Goal: Task Accomplishment & Management: Use online tool/utility

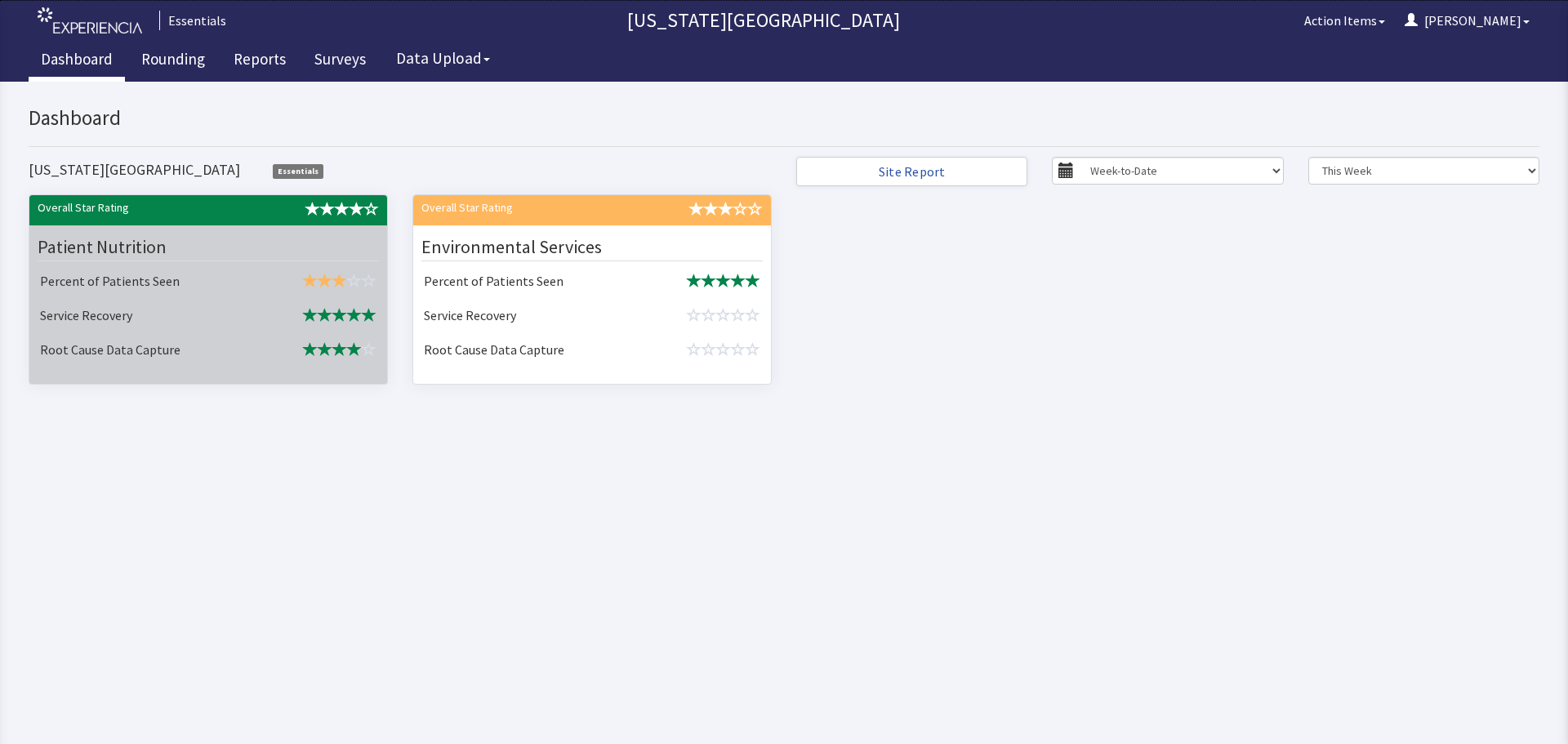
click at [181, 306] on td "Service Recovery" at bounding box center [145, 317] width 224 height 34
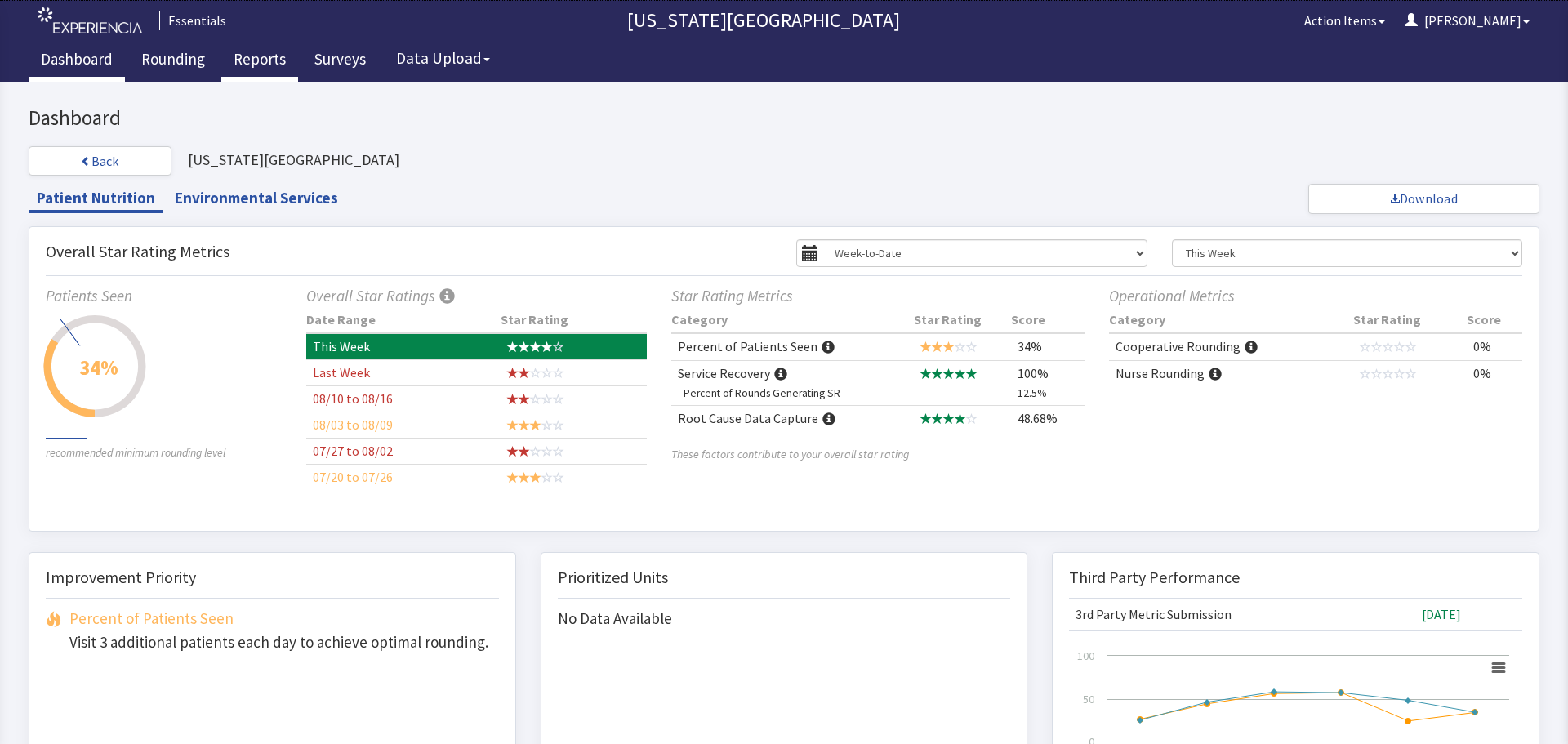
click at [270, 65] on link "Reports" at bounding box center [259, 60] width 77 height 40
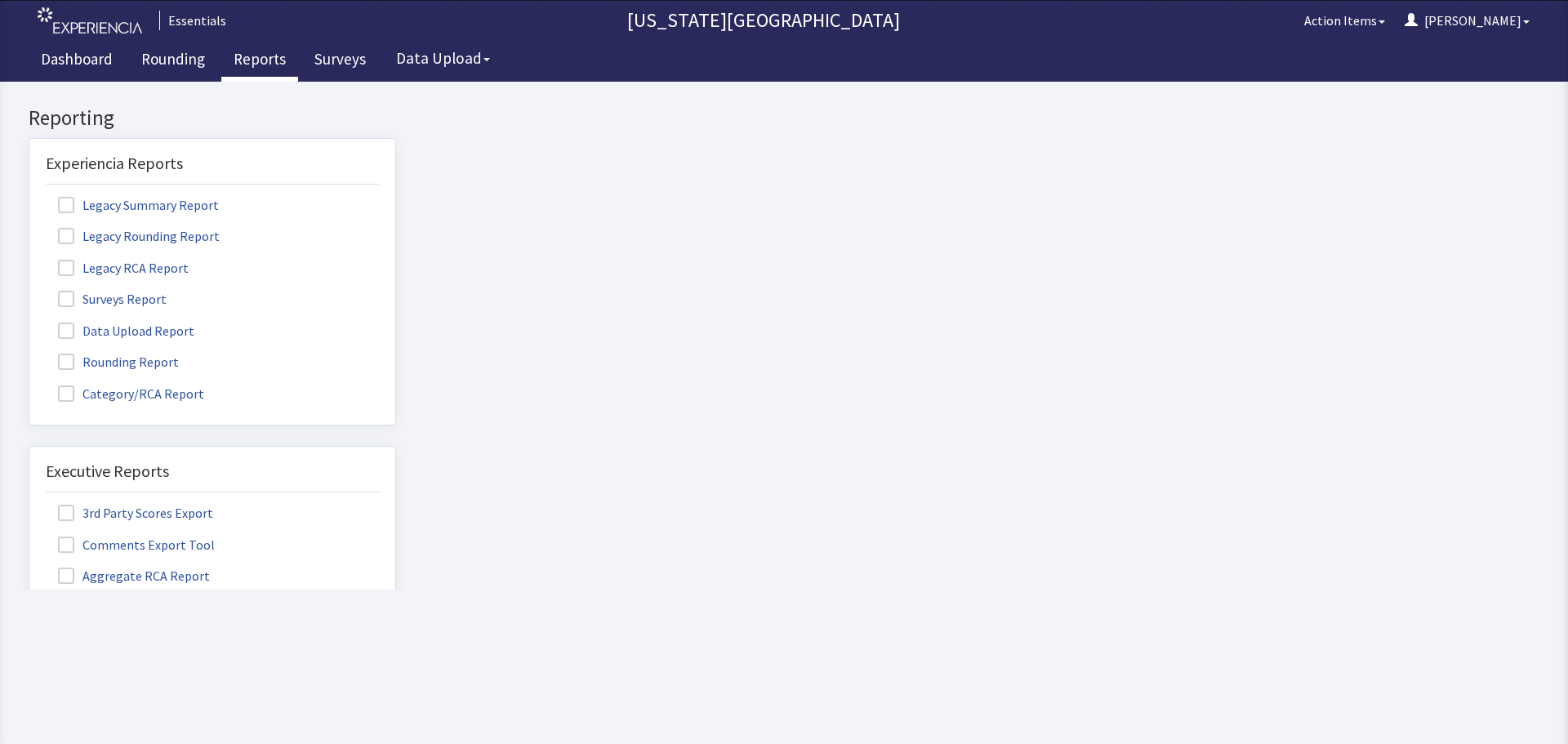
click at [62, 299] on span at bounding box center [66, 299] width 16 height 16
click at [30, 290] on input "Surveys Report" at bounding box center [30, 290] width 0 height 0
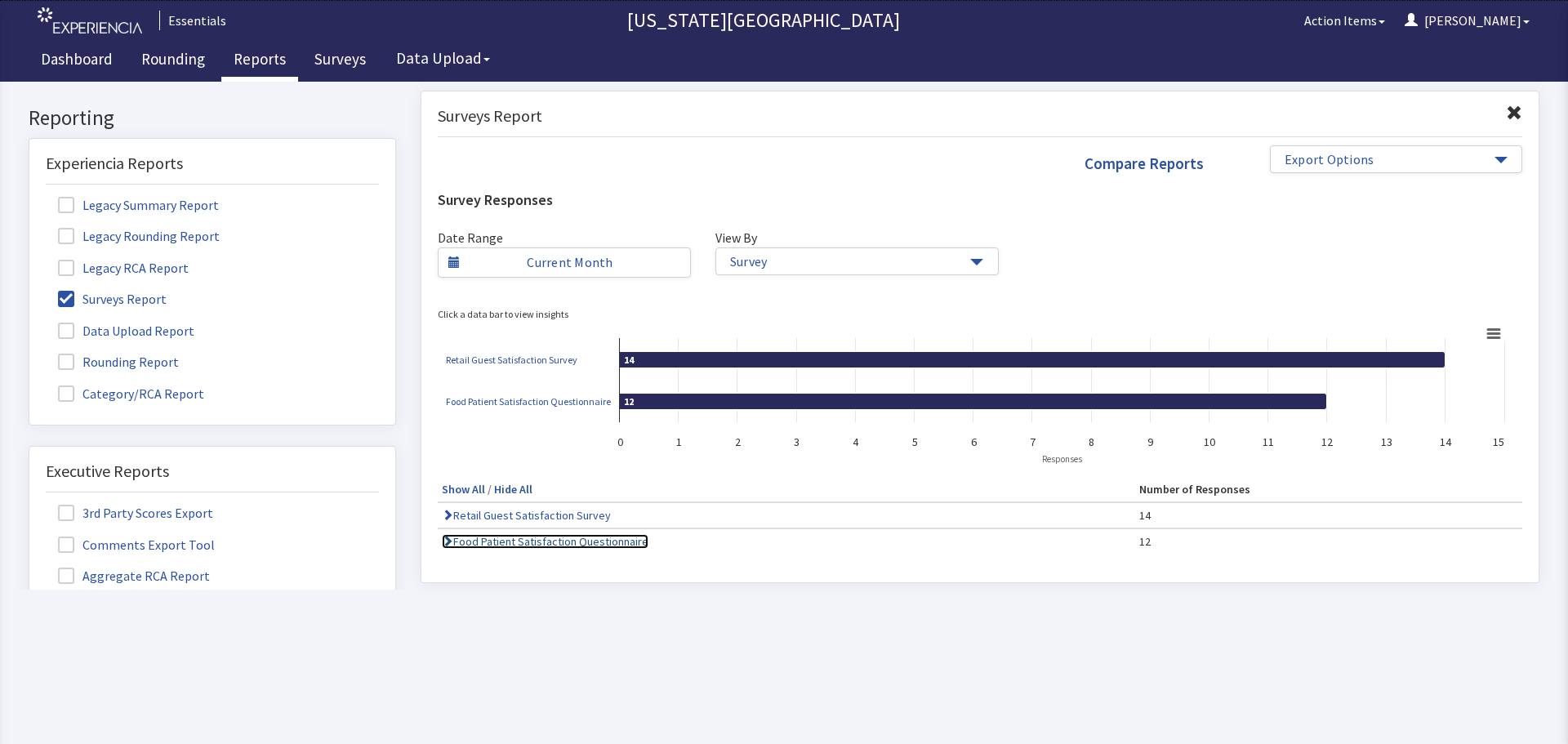
click at [524, 540] on link "Food Patient Satisfaction Questionnaire" at bounding box center [545, 541] width 207 height 14
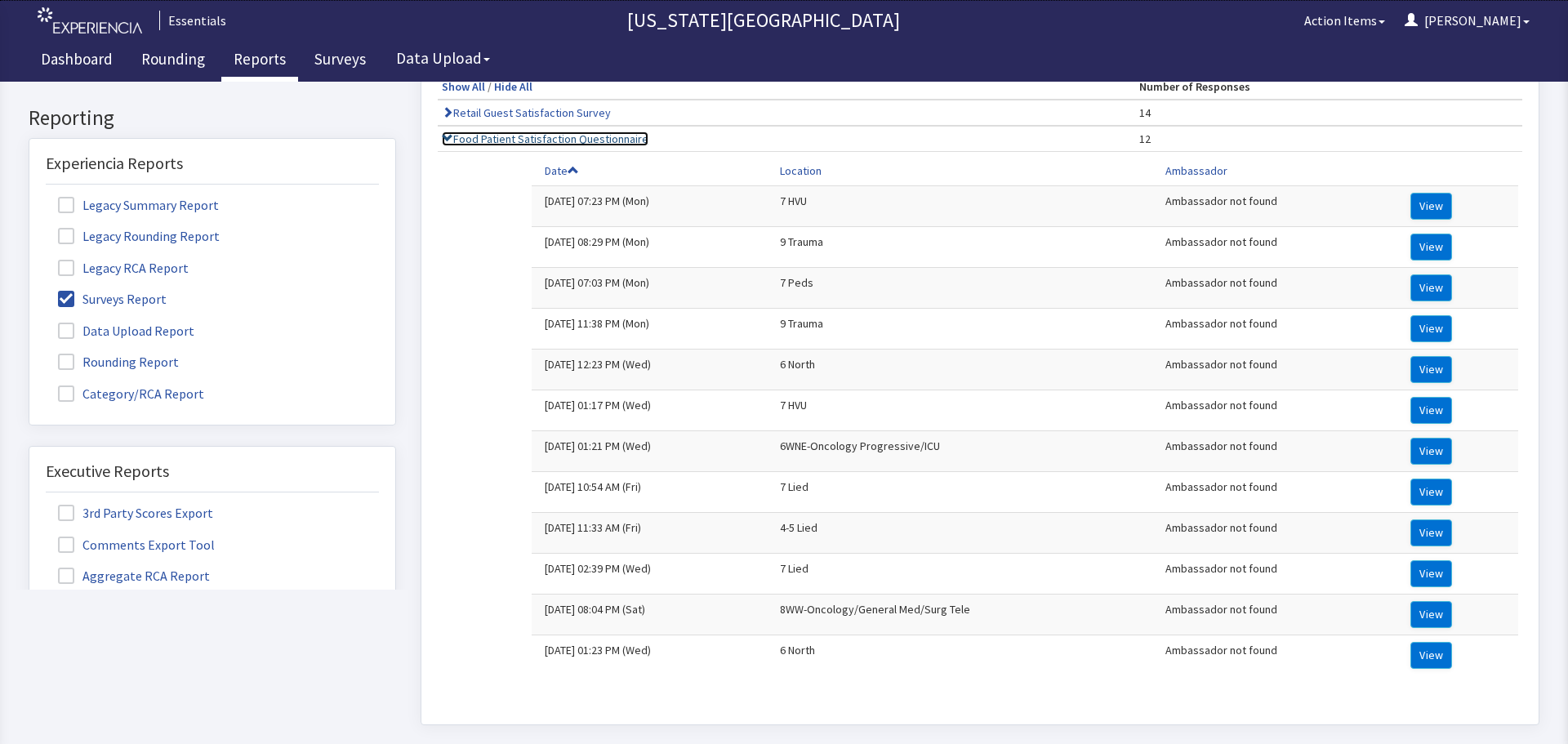
scroll to position [531, 0]
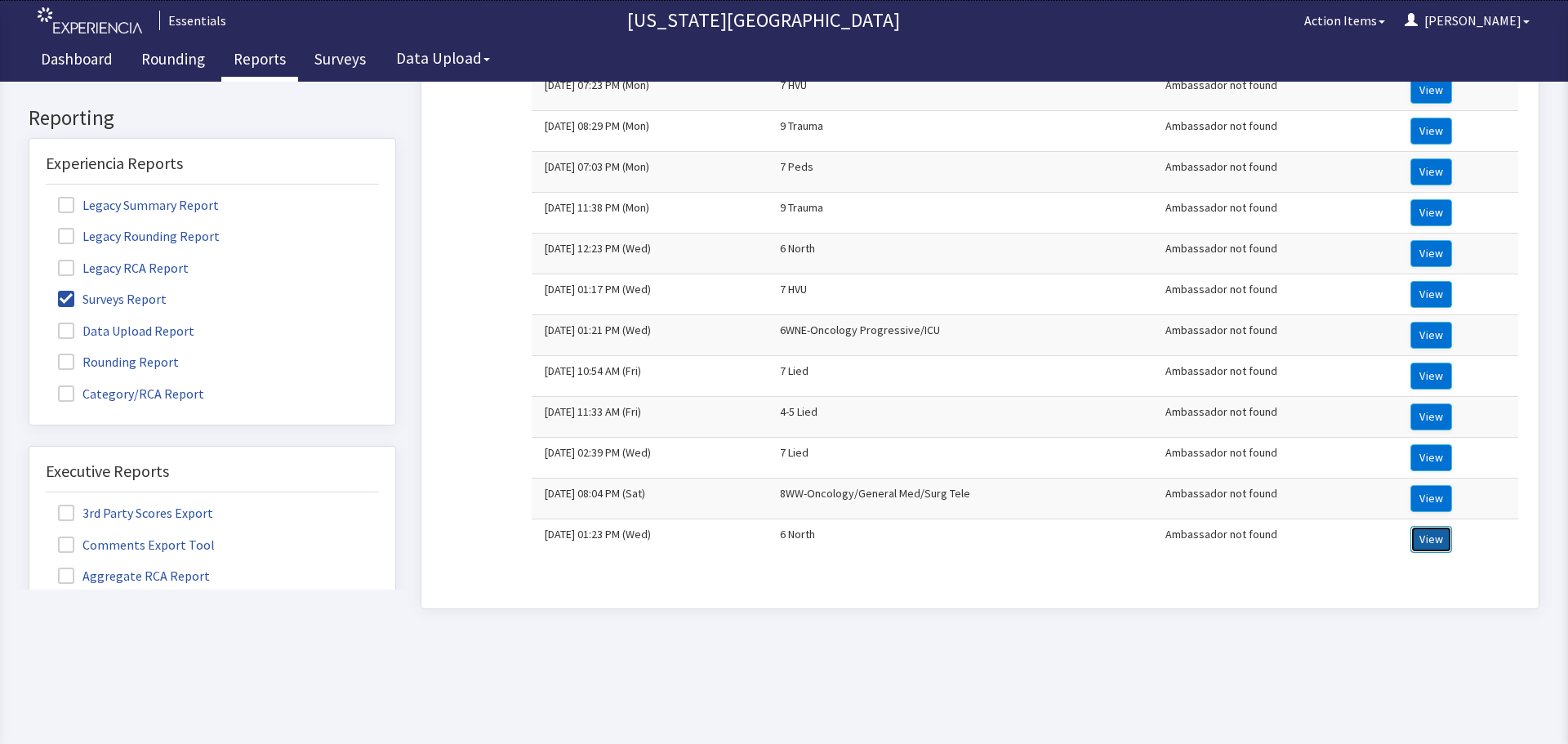
click at [1430, 531] on button "View" at bounding box center [1431, 539] width 41 height 27
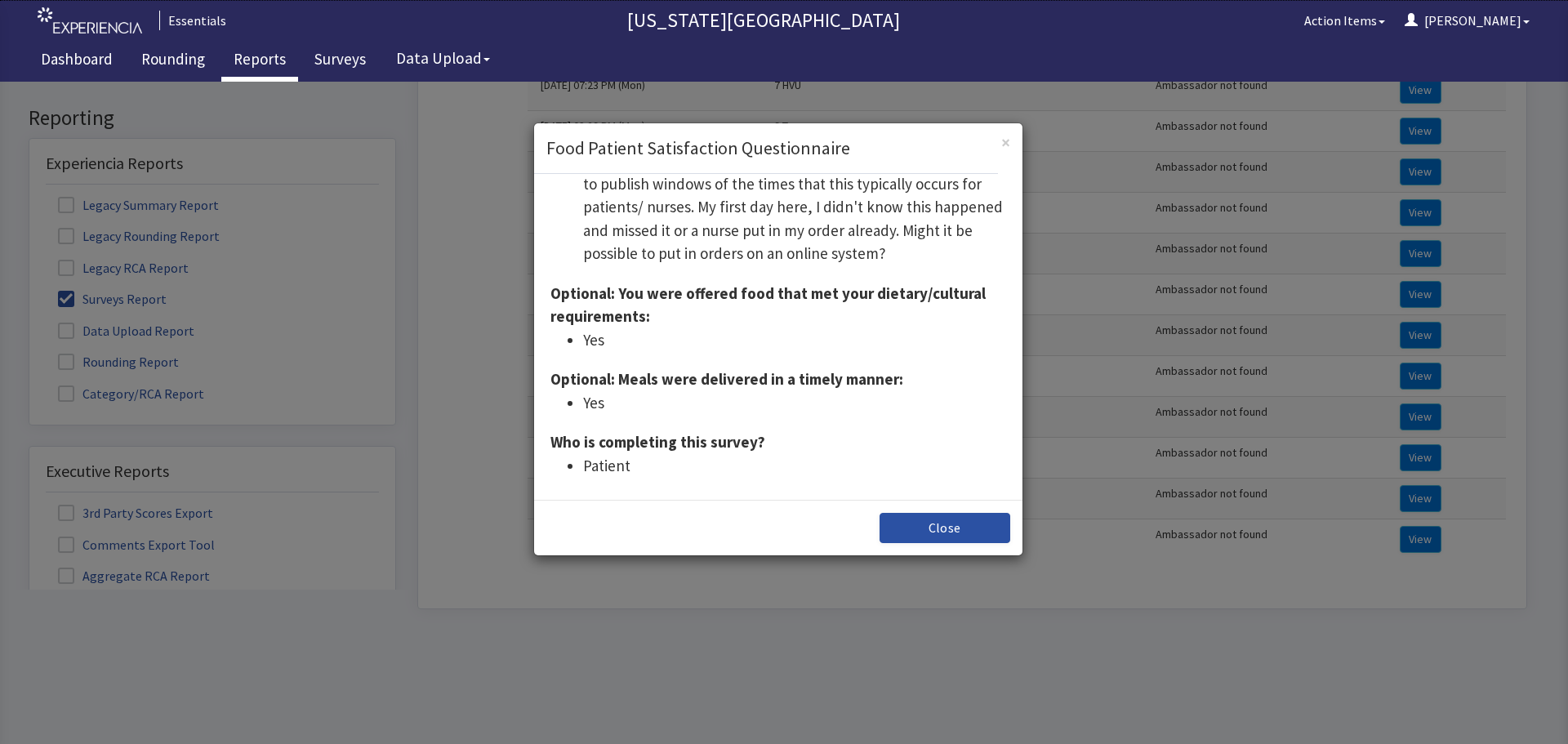
scroll to position [497, 0]
click at [977, 524] on button "Close" at bounding box center [944, 528] width 131 height 31
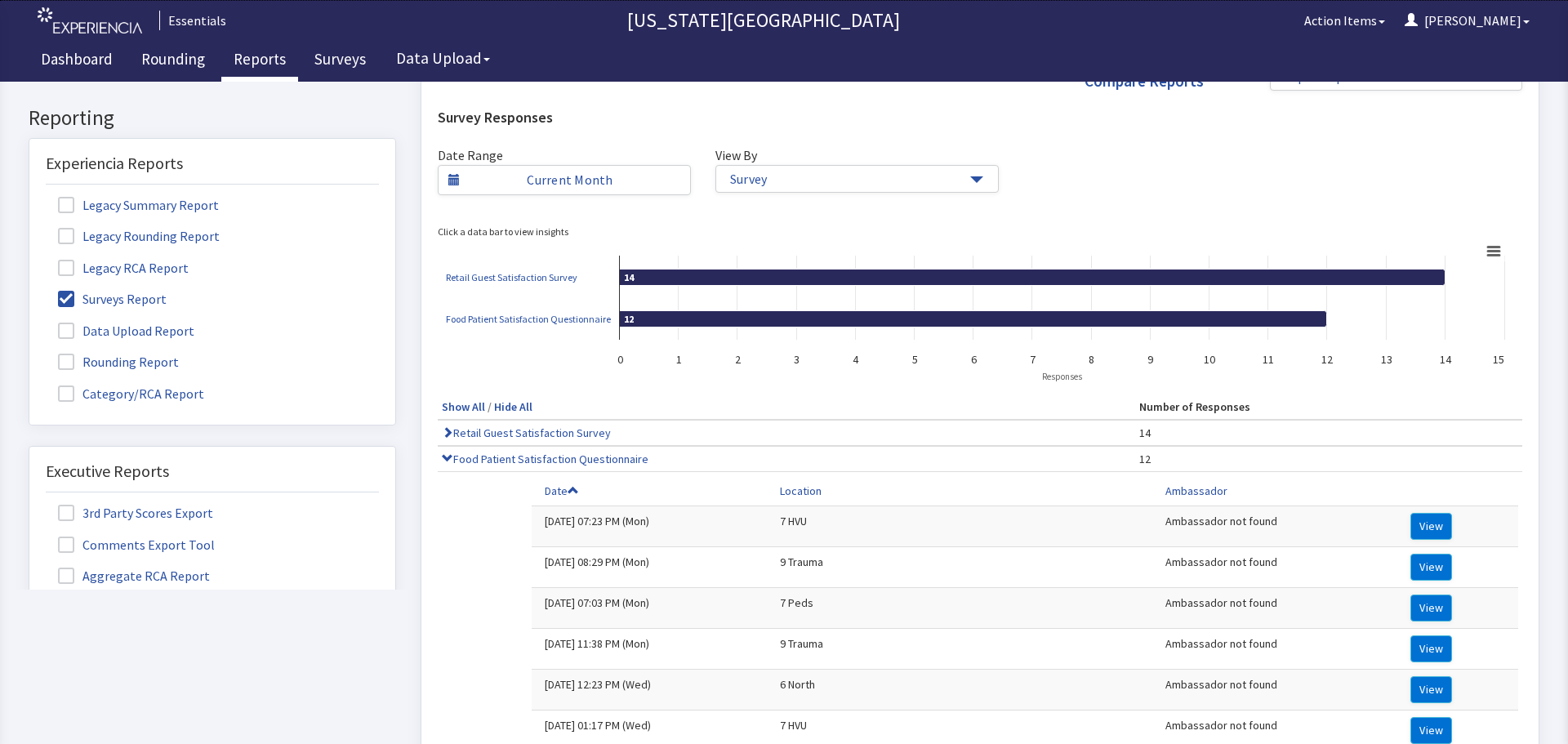
scroll to position [40, 0]
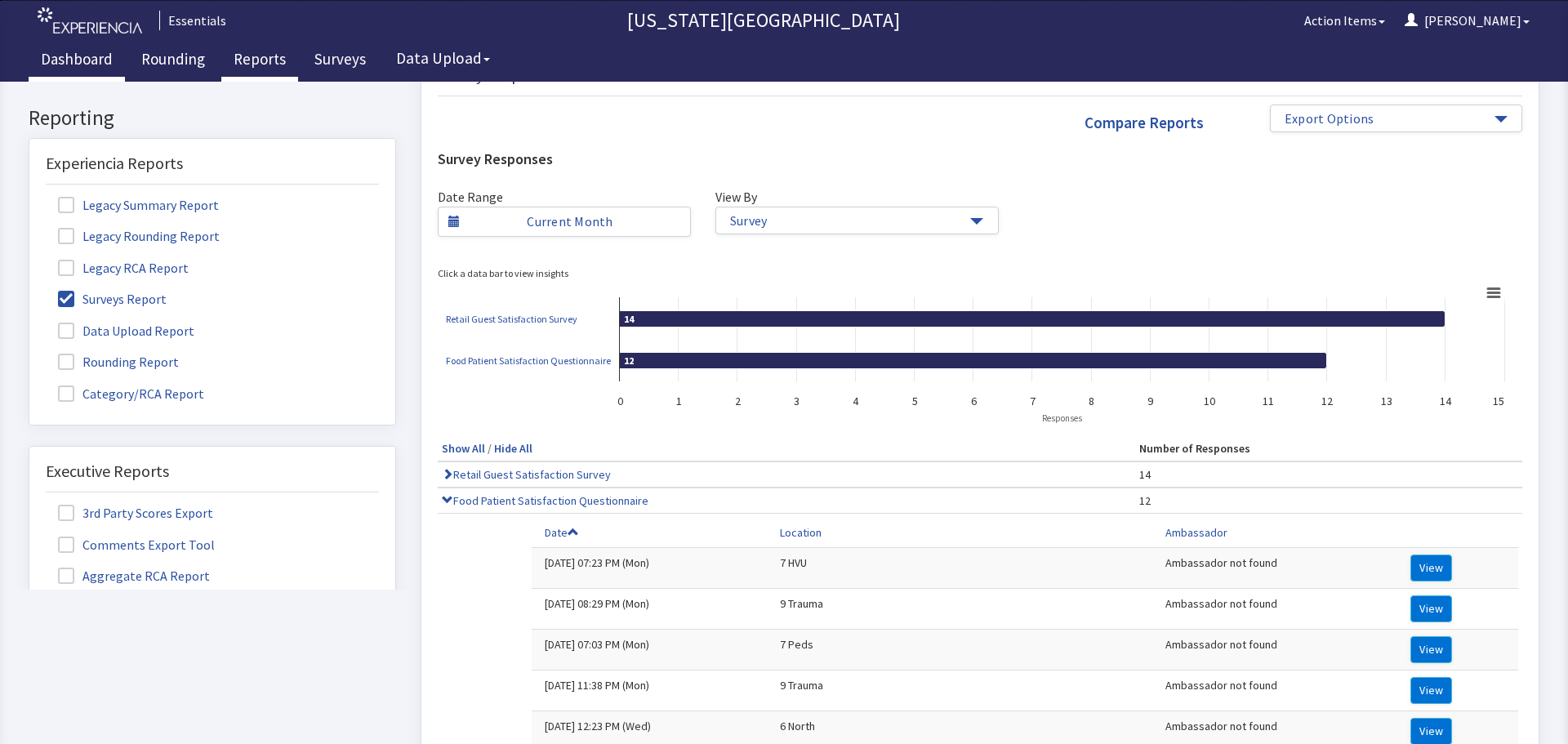
click at [90, 58] on link "Dashboard" at bounding box center [77, 60] width 96 height 40
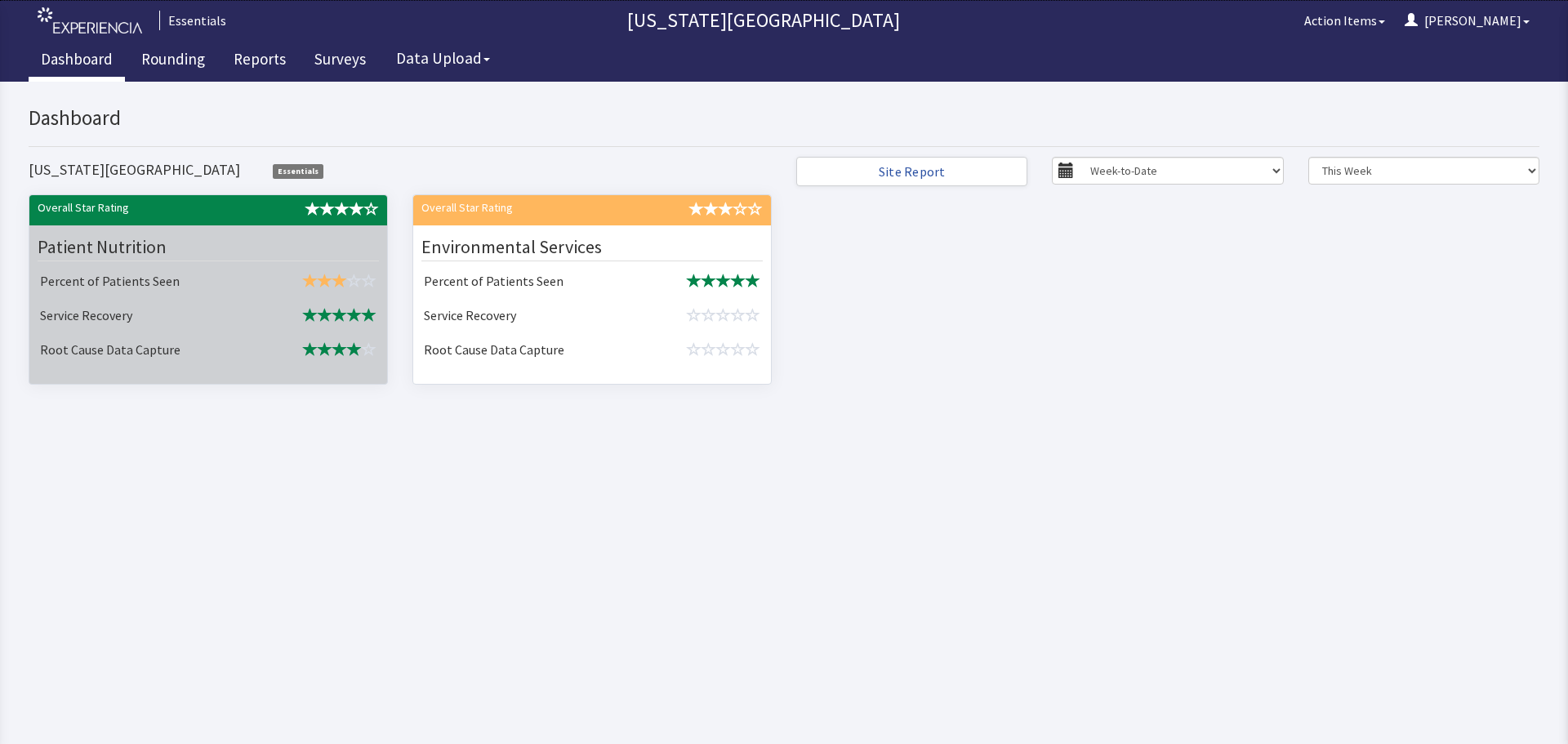
click at [219, 265] on td "Percent of Patients Seen" at bounding box center [145, 282] width 224 height 34
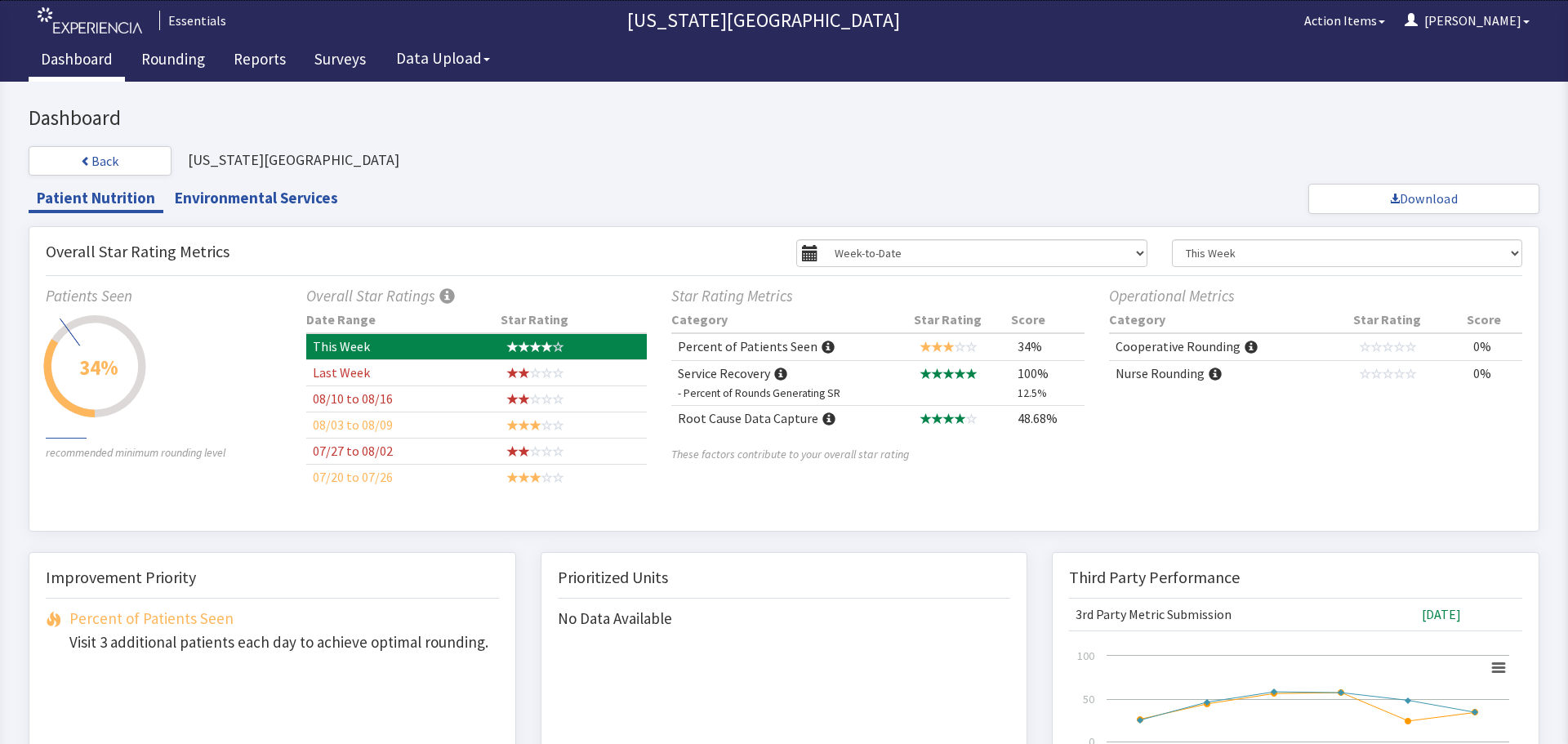
click at [822, 346] on span at bounding box center [828, 347] width 14 height 13
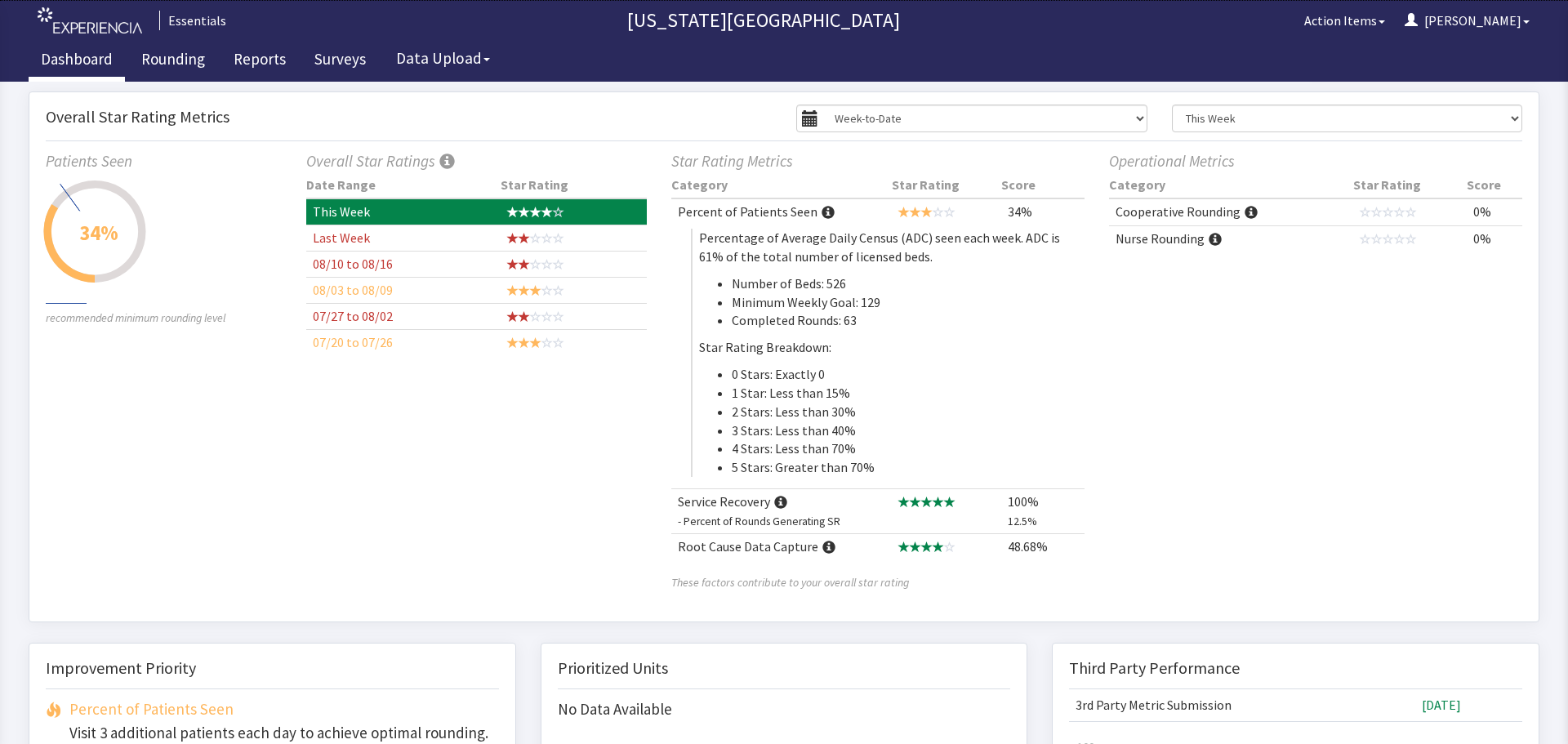
scroll to position [163, 0]
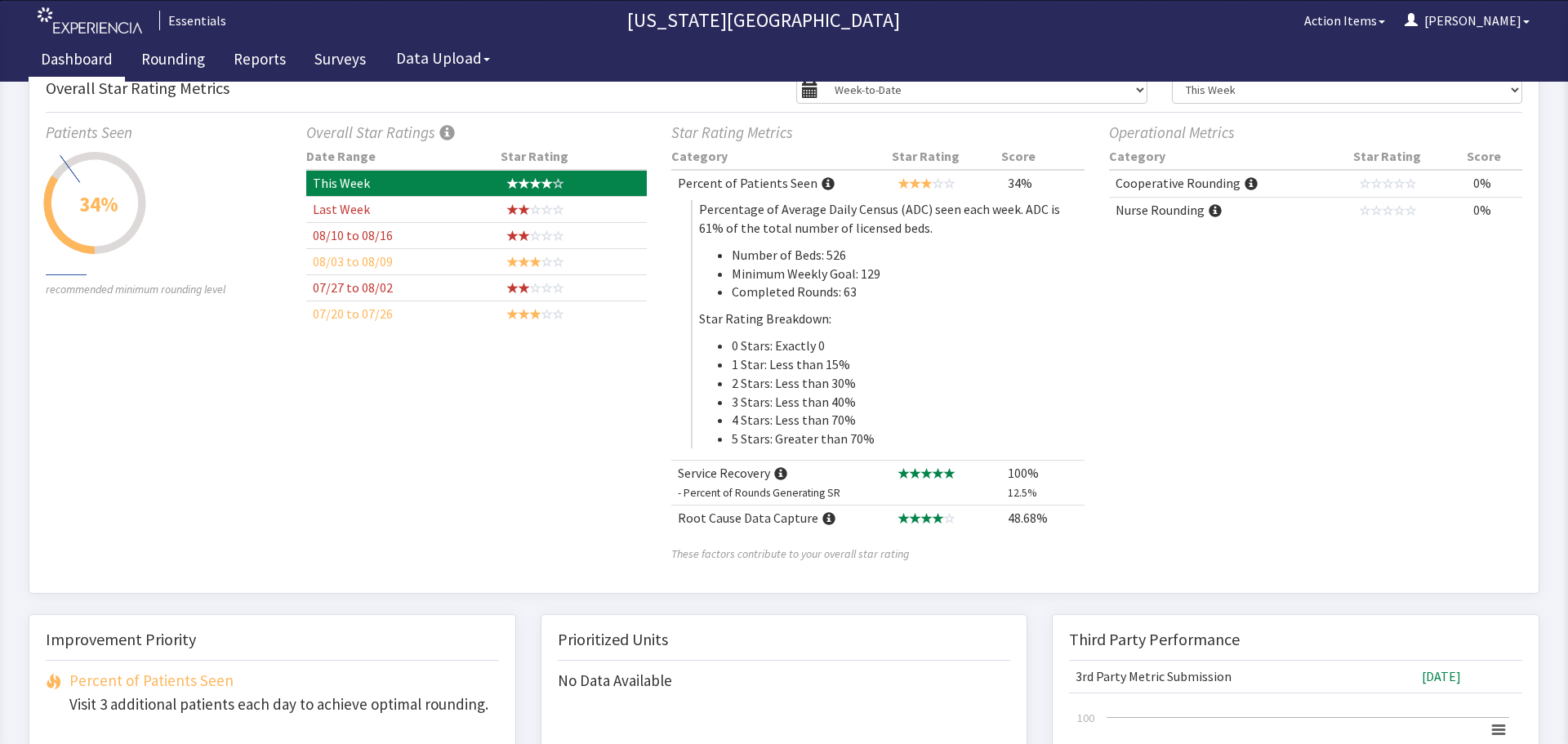
click at [780, 473] on span at bounding box center [780, 474] width 14 height 13
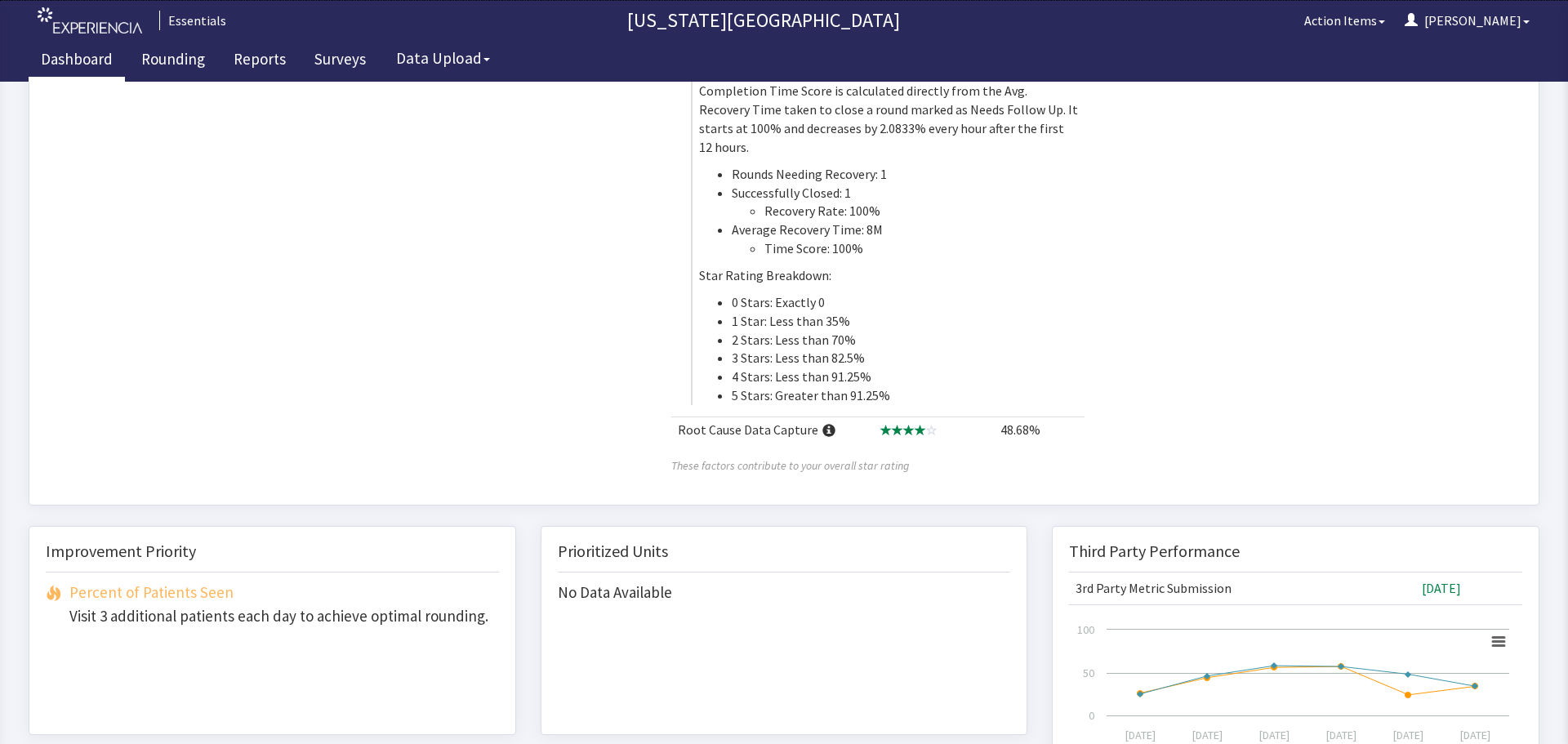
scroll to position [653, 0]
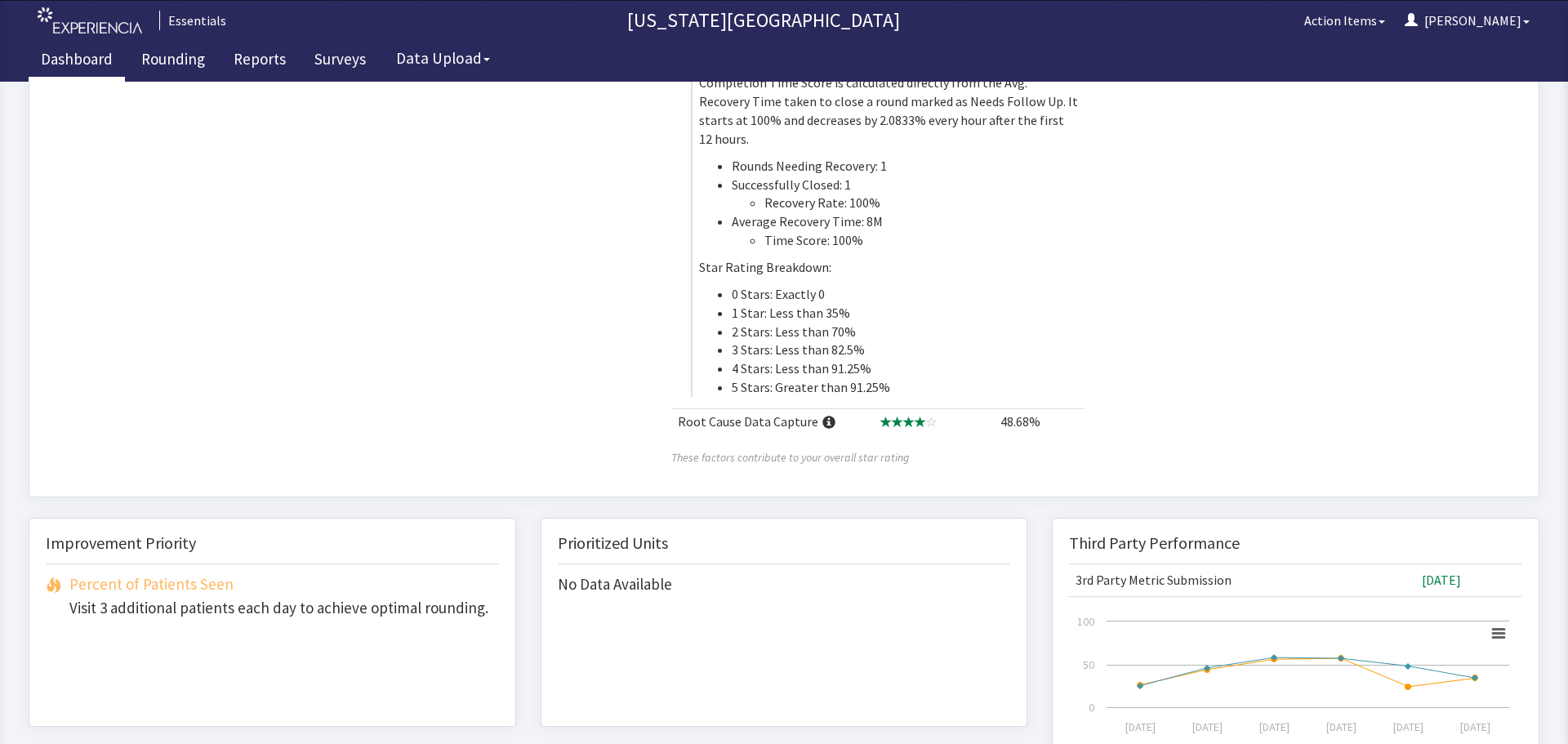
click at [823, 417] on span at bounding box center [829, 423] width 14 height 13
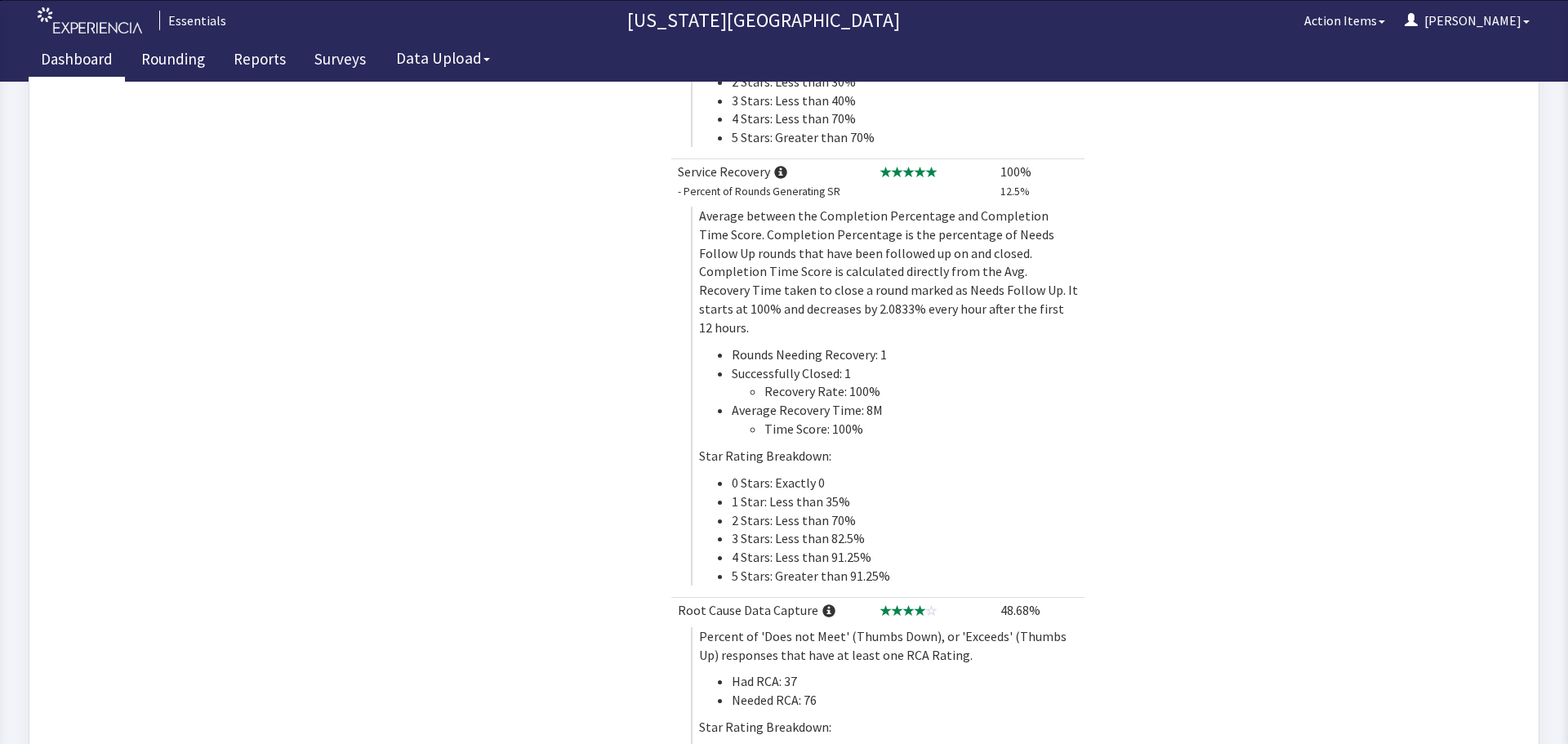
scroll to position [462, 0]
drag, startPoint x: 78, startPoint y: 52, endPoint x: 148, endPoint y: 49, distance: 70.1
click at [78, 52] on link "Dashboard" at bounding box center [77, 60] width 96 height 40
click at [187, 57] on link "Rounding" at bounding box center [173, 60] width 88 height 40
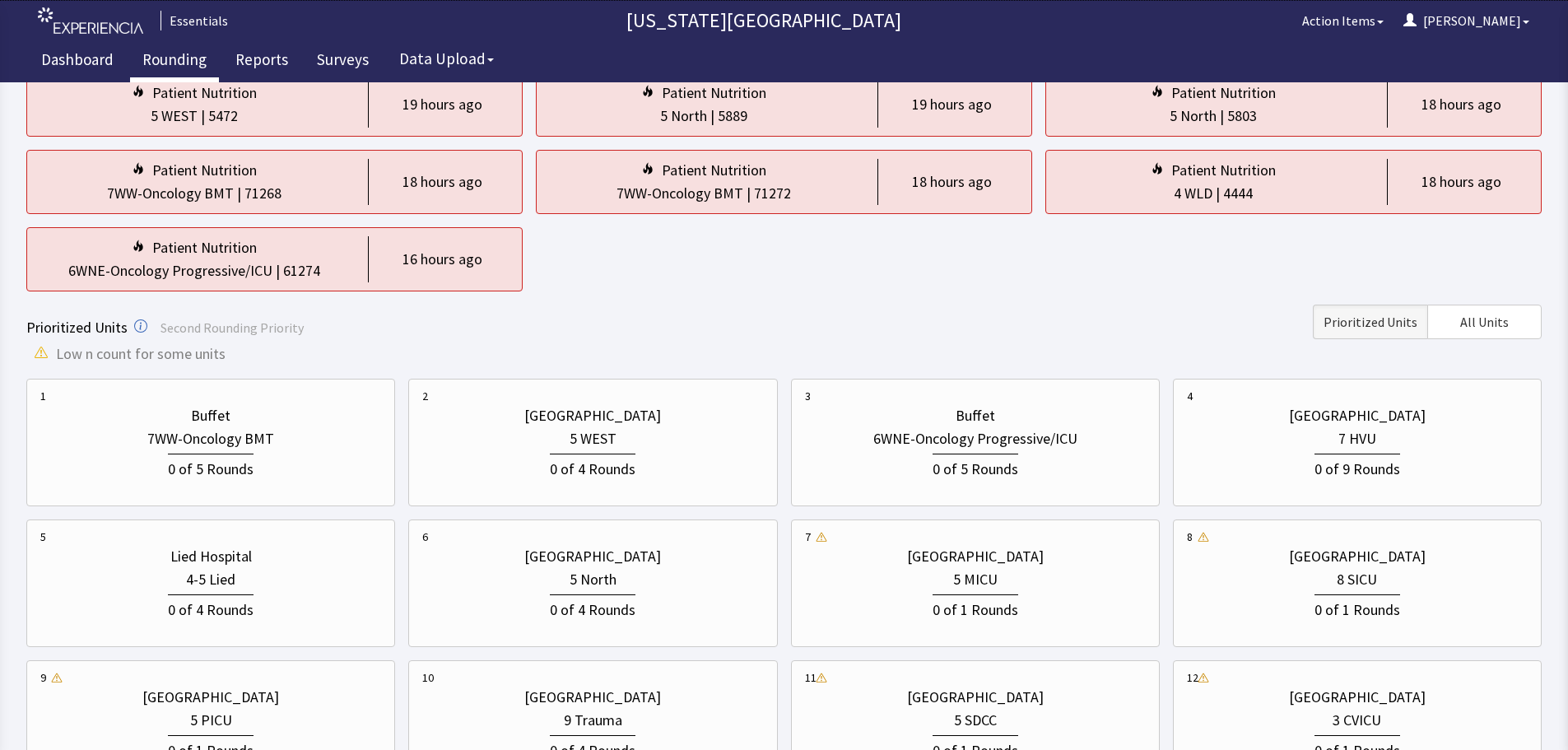
scroll to position [247, 0]
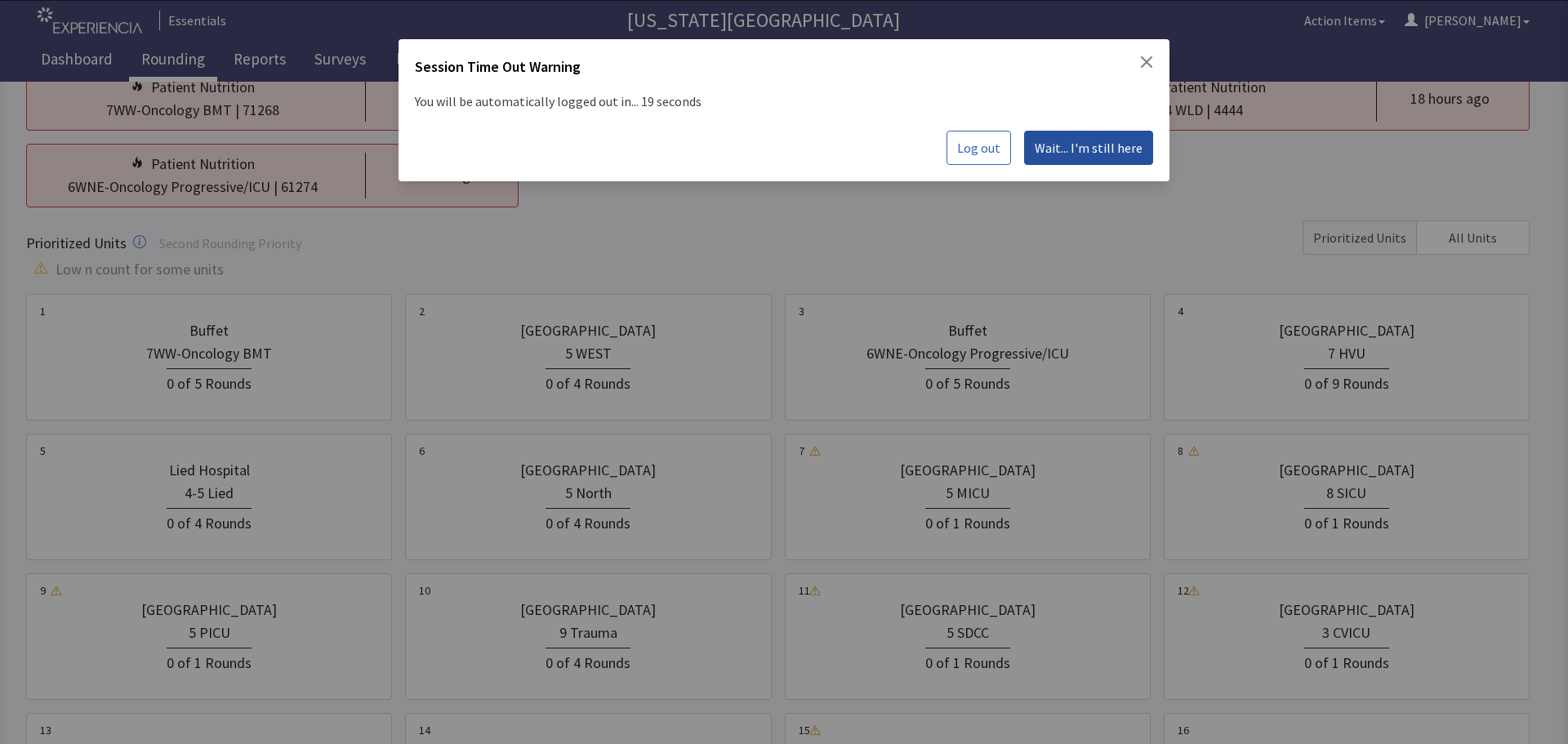
click at [1093, 139] on span "Wait... I'm still here" at bounding box center [1089, 148] width 108 height 20
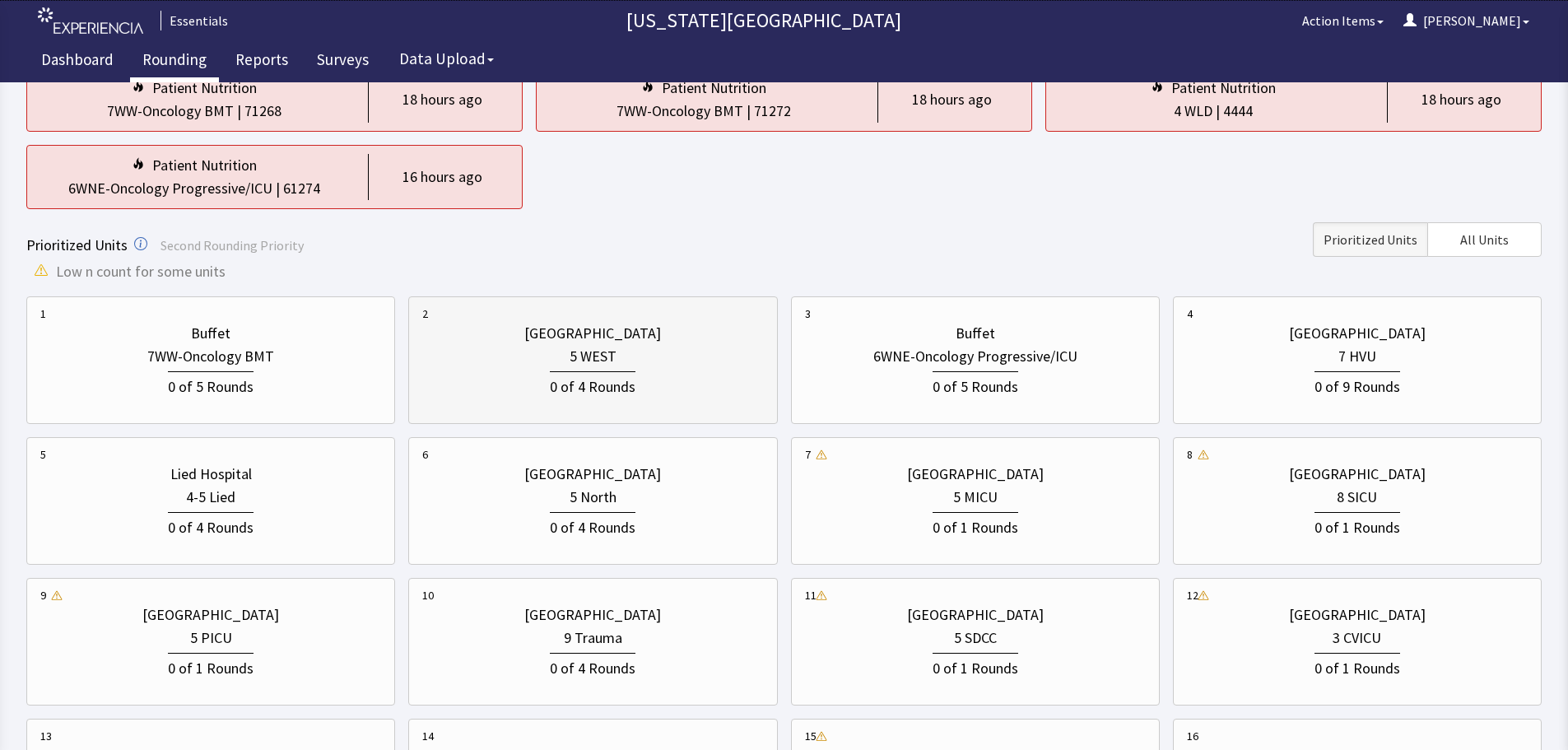
click at [612, 370] on div "0 of 4 Rounds" at bounding box center [593, 384] width 341 height 31
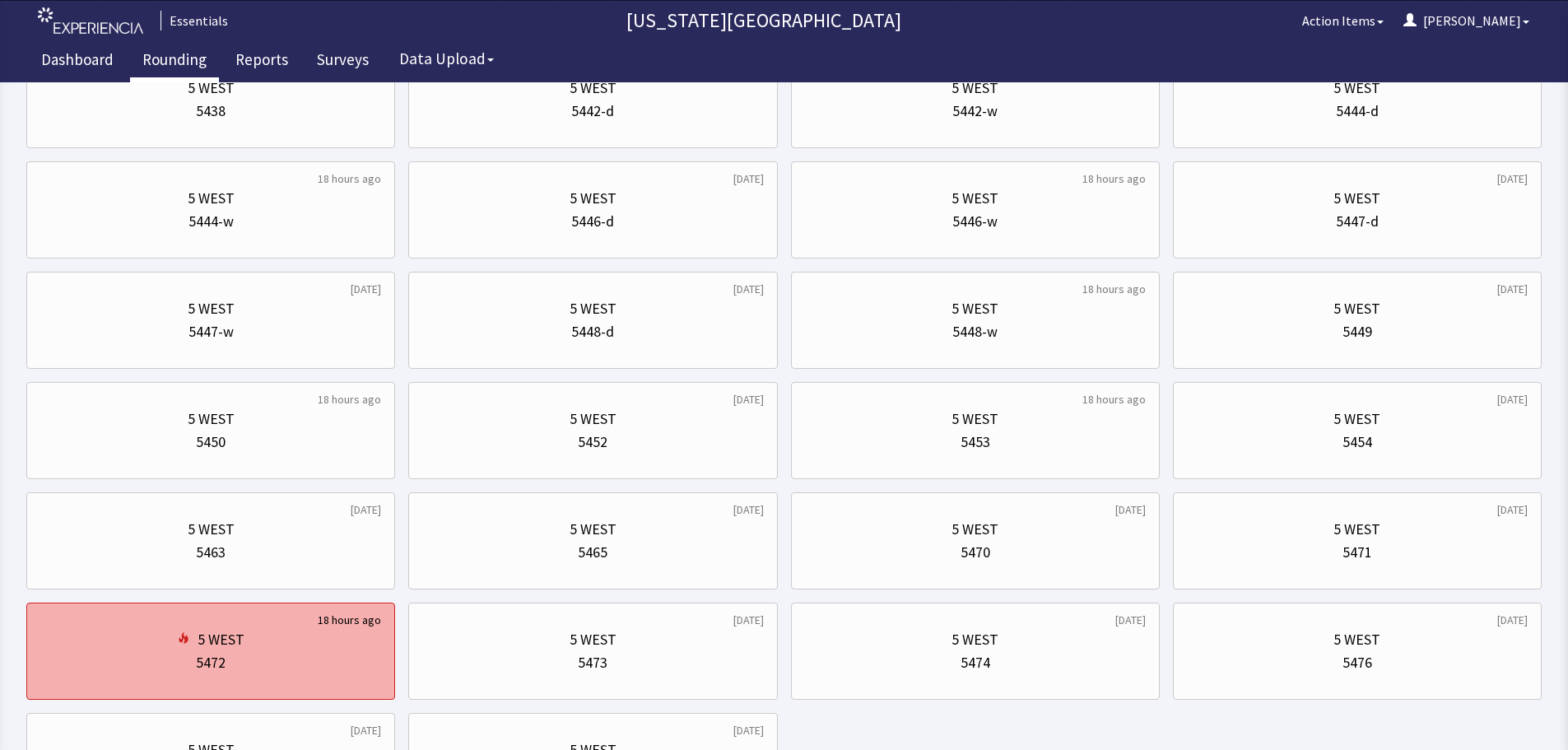
scroll to position [658, 0]
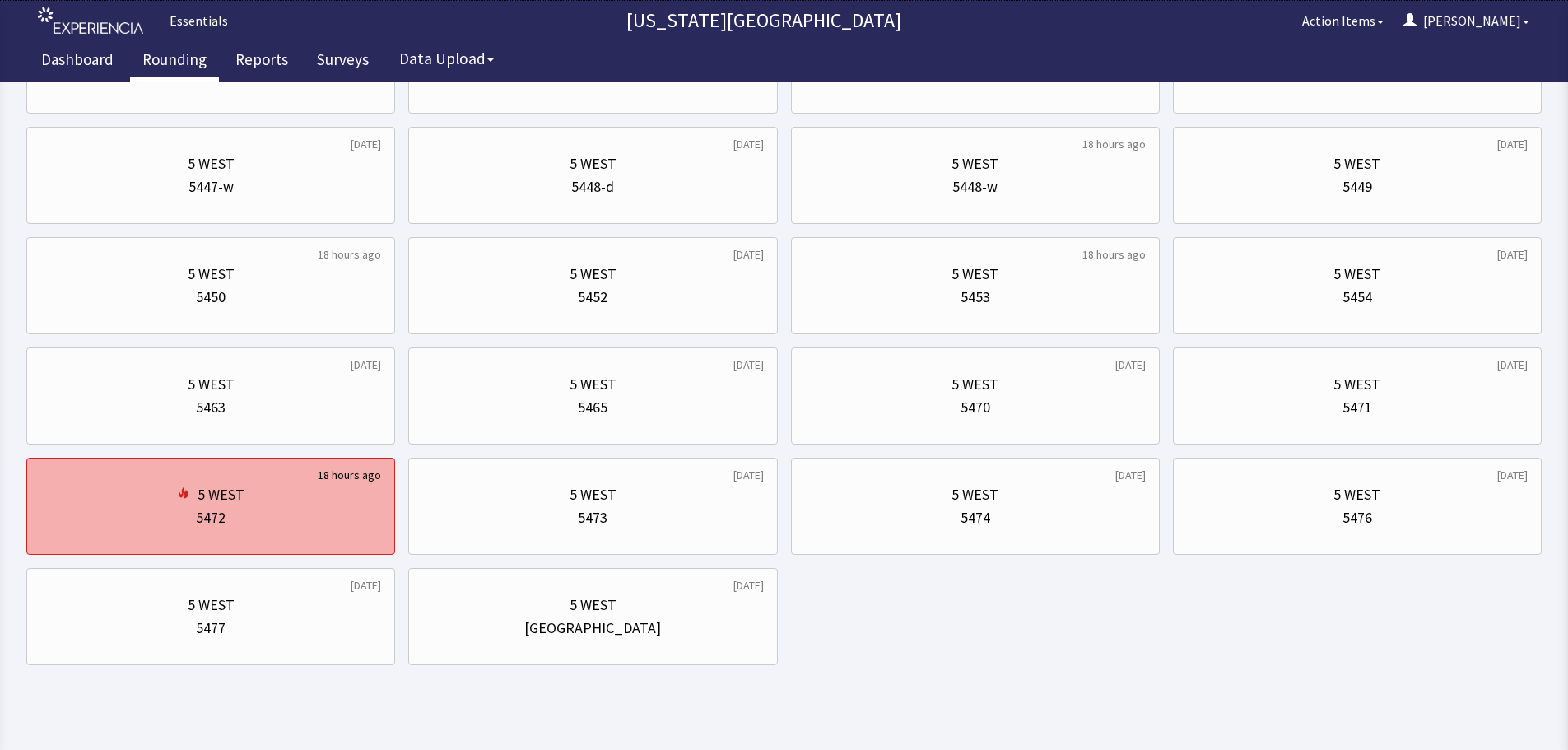
click at [278, 486] on div "5 WEST" at bounding box center [211, 494] width 341 height 23
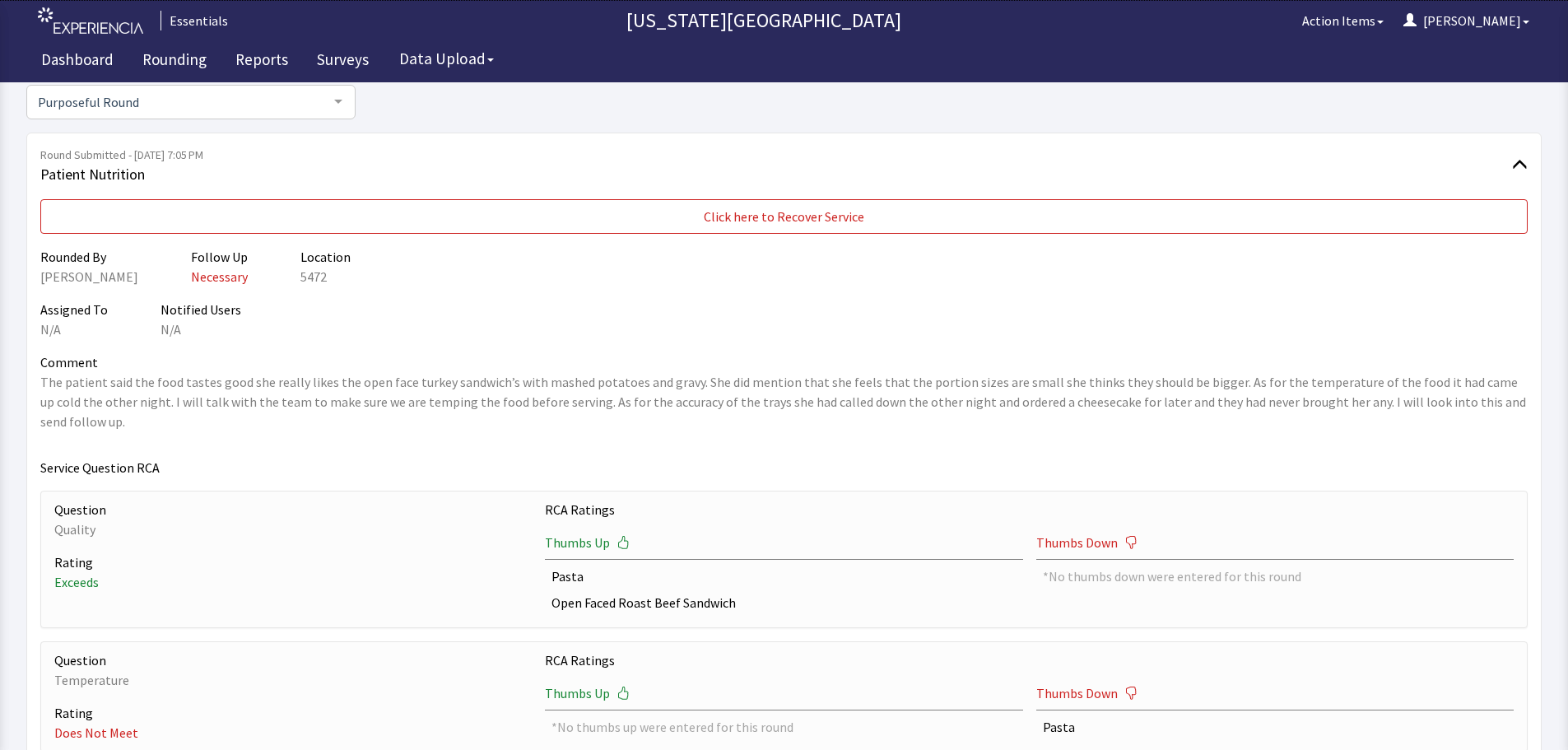
scroll to position [164, 0]
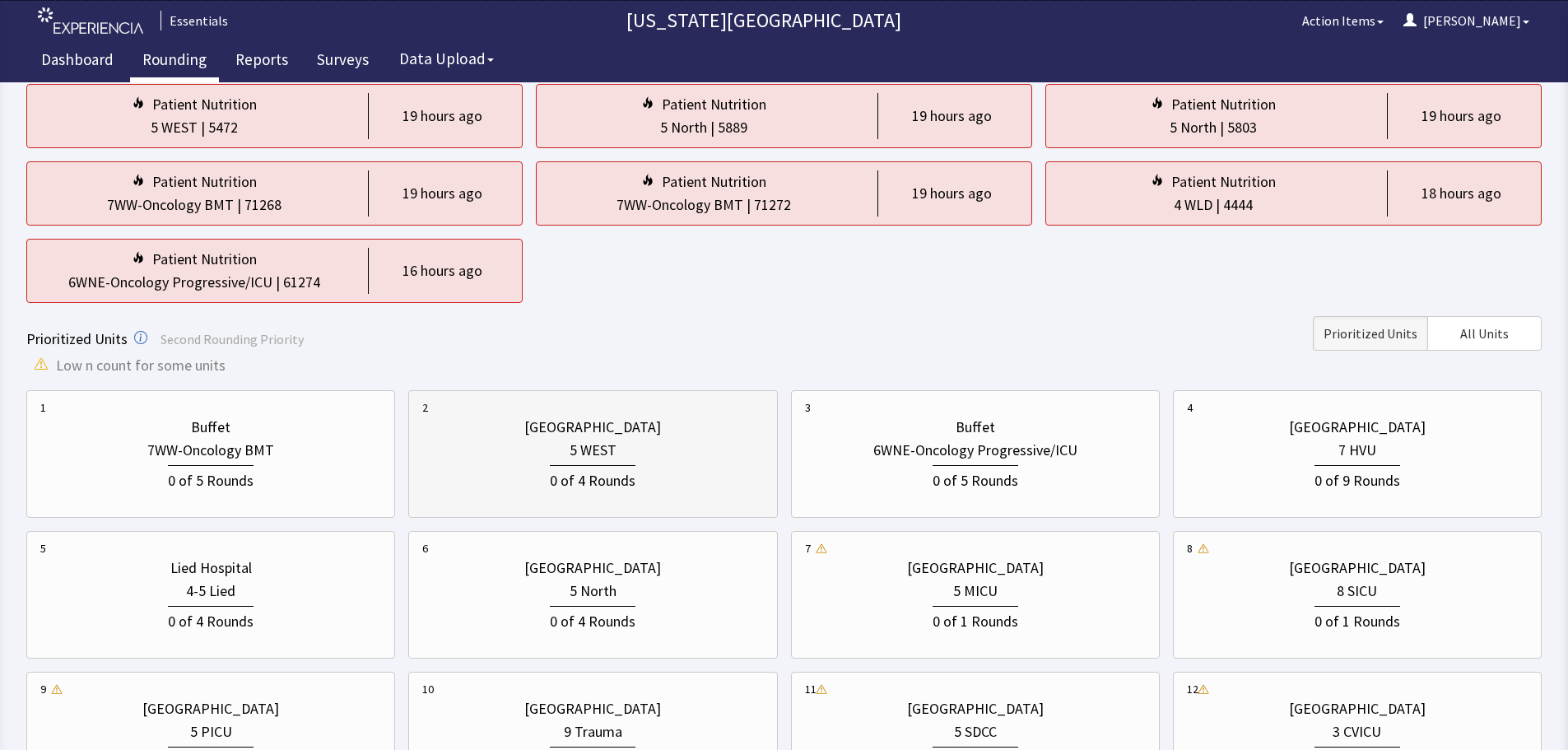
scroll to position [247, 0]
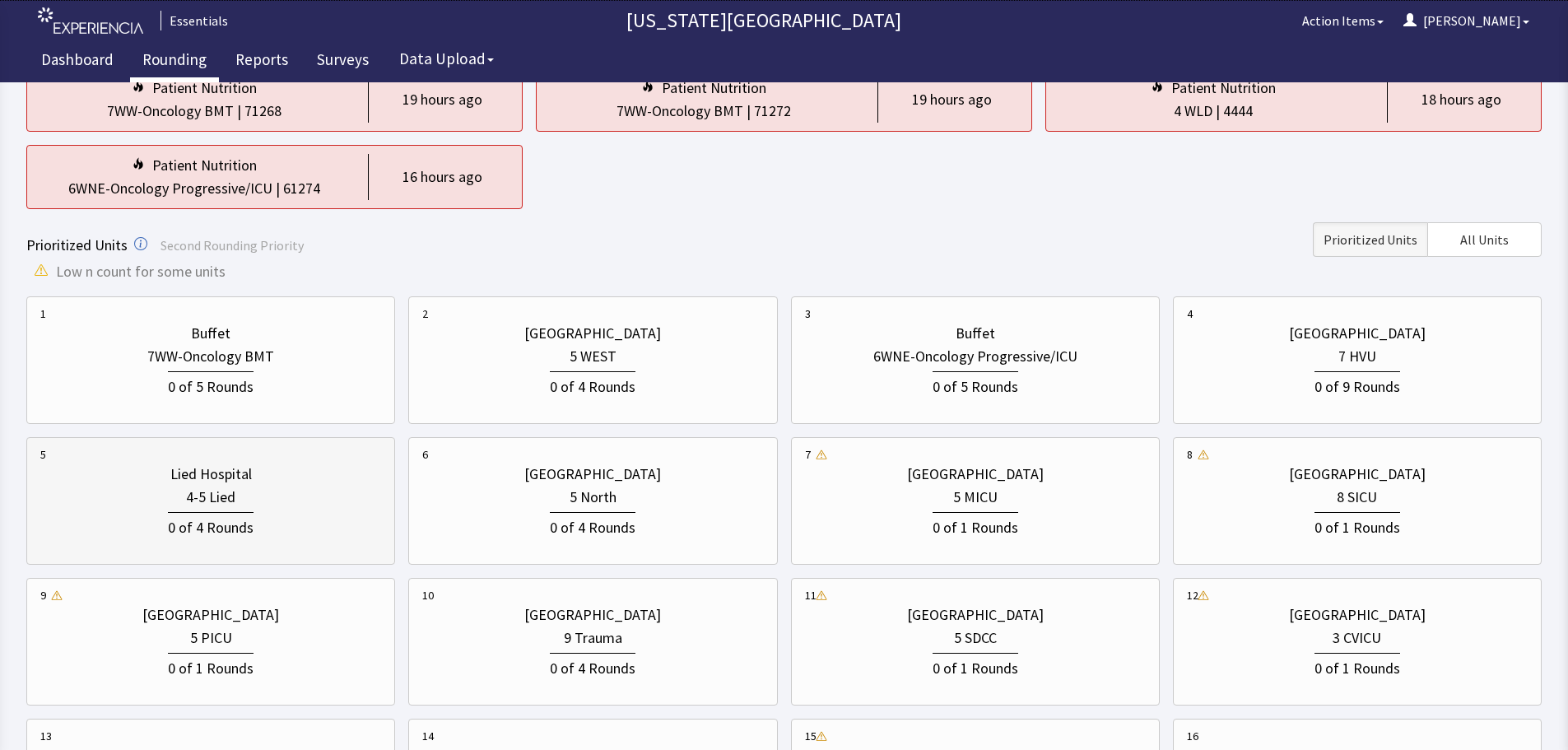
click at [179, 501] on div "4-5 Lied" at bounding box center [211, 496] width 341 height 23
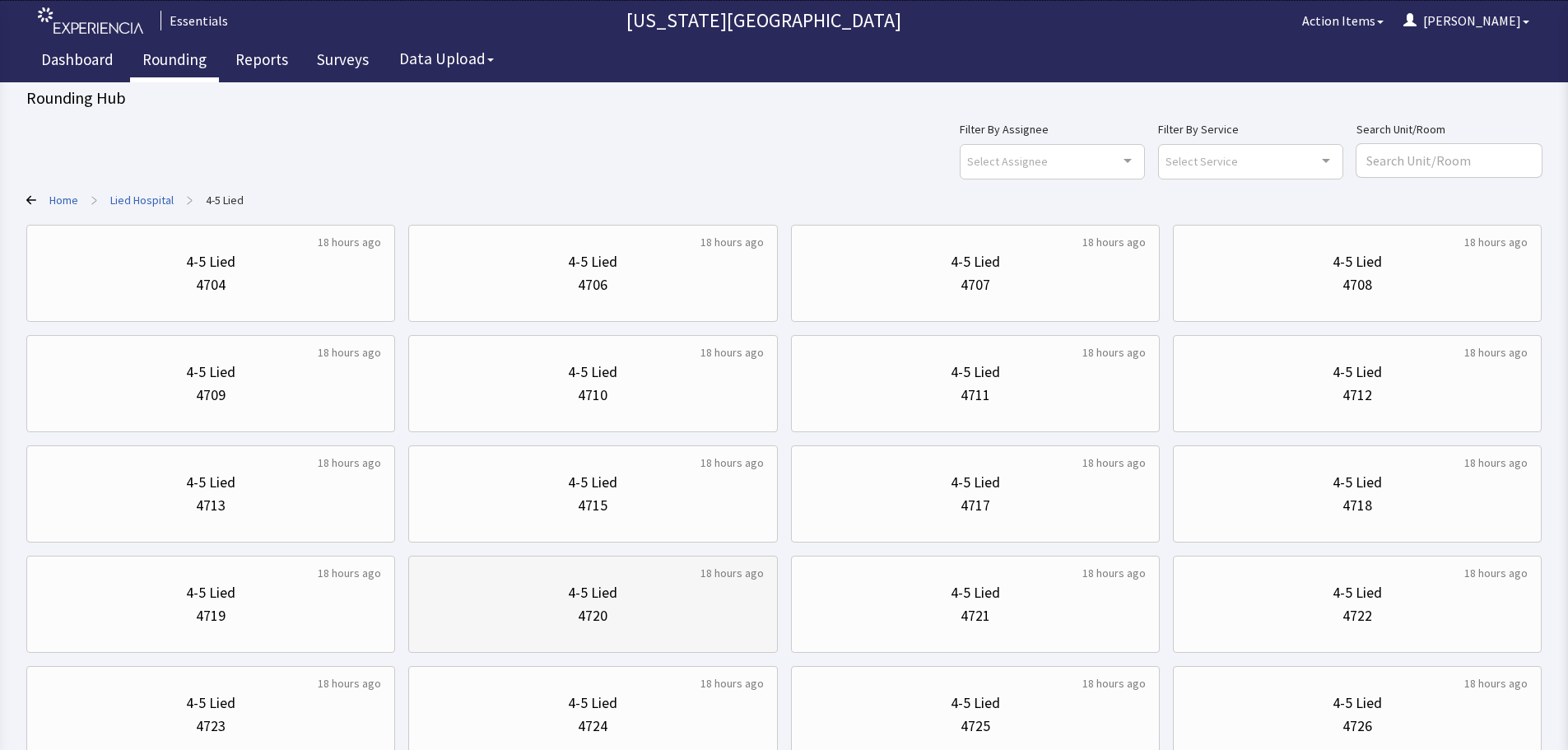
scroll to position [0, 0]
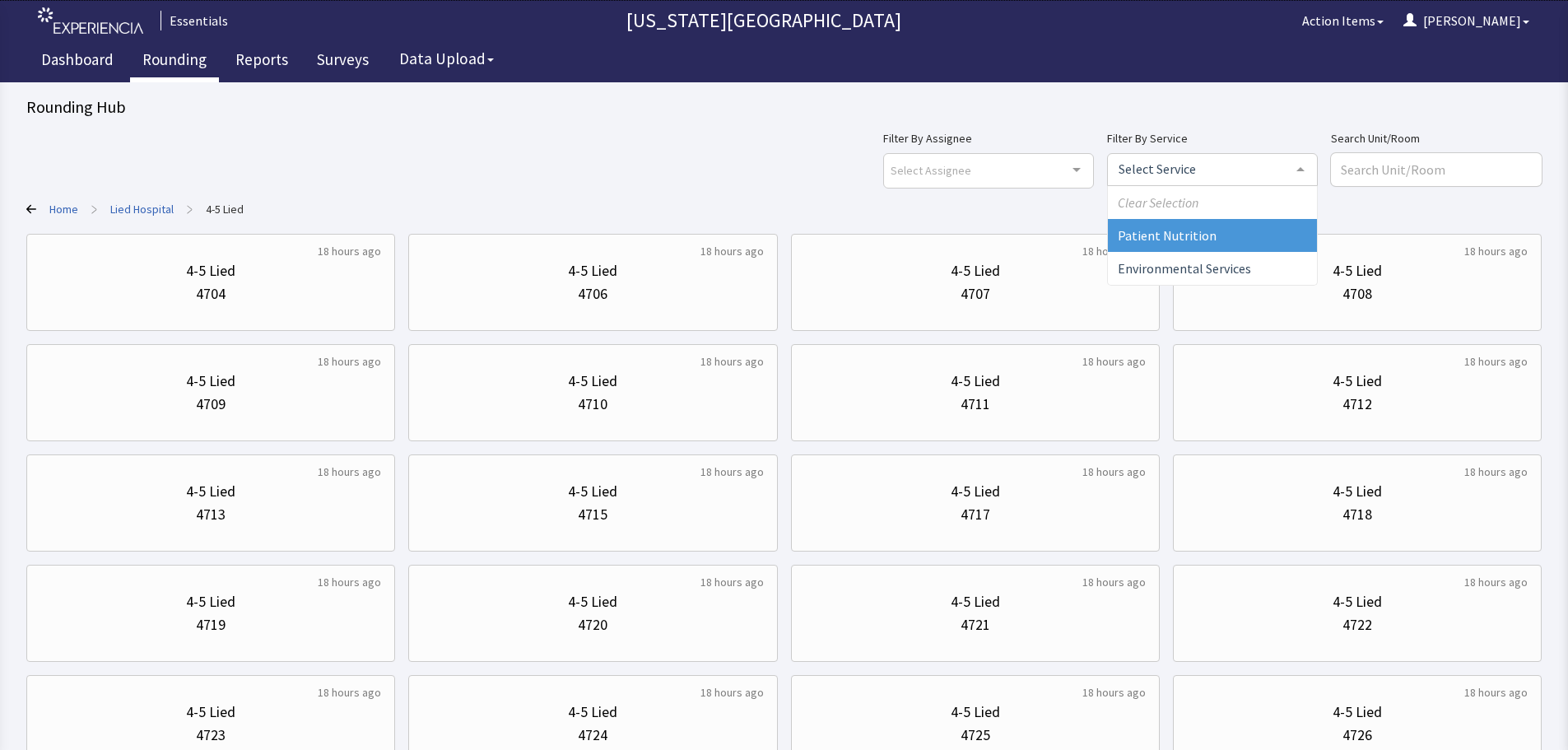
click at [1277, 162] on div at bounding box center [1212, 170] width 211 height 33
click at [1266, 242] on span "Patient Nutrition" at bounding box center [1212, 235] width 209 height 33
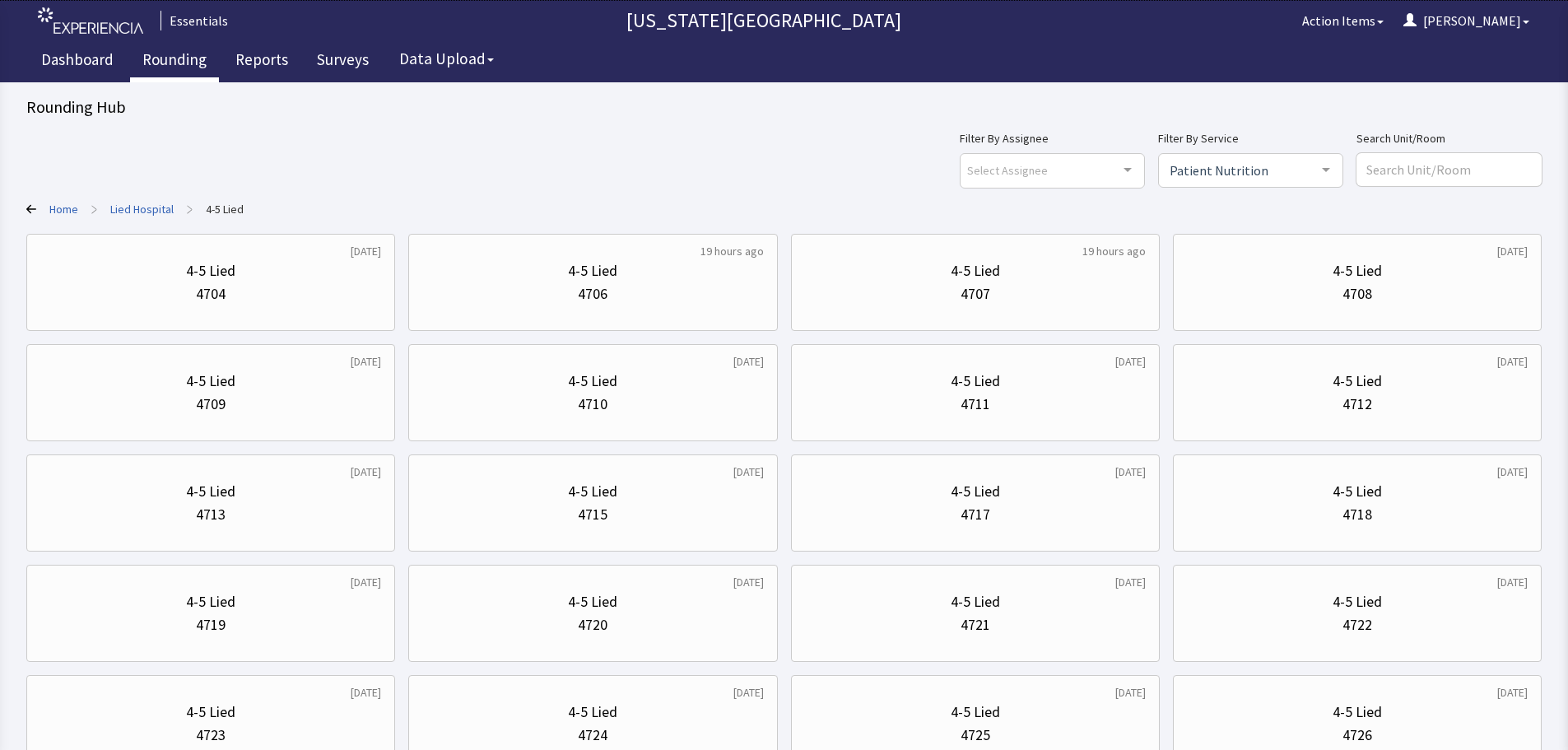
click at [71, 209] on link "Home" at bounding box center [64, 209] width 29 height 16
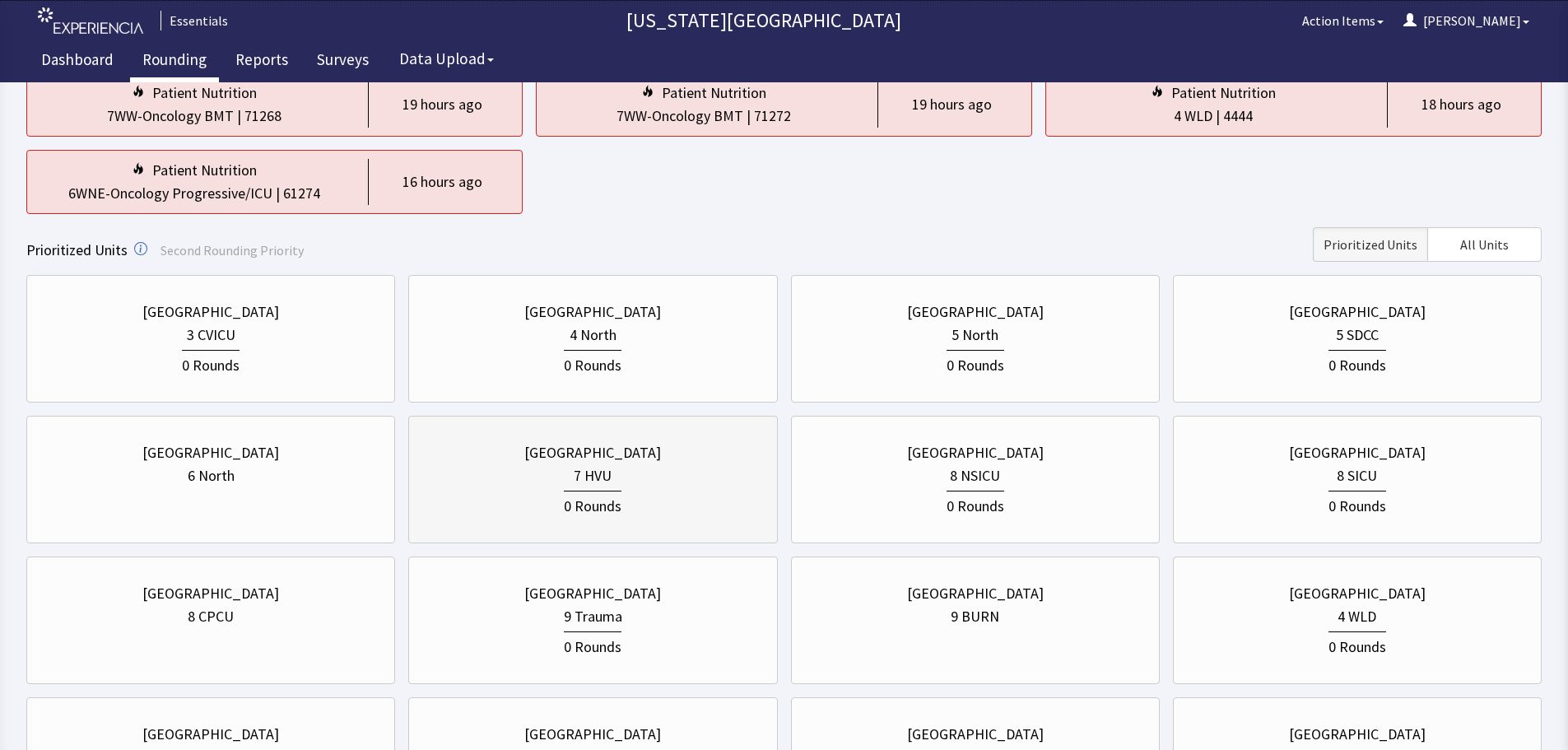
scroll to position [247, 0]
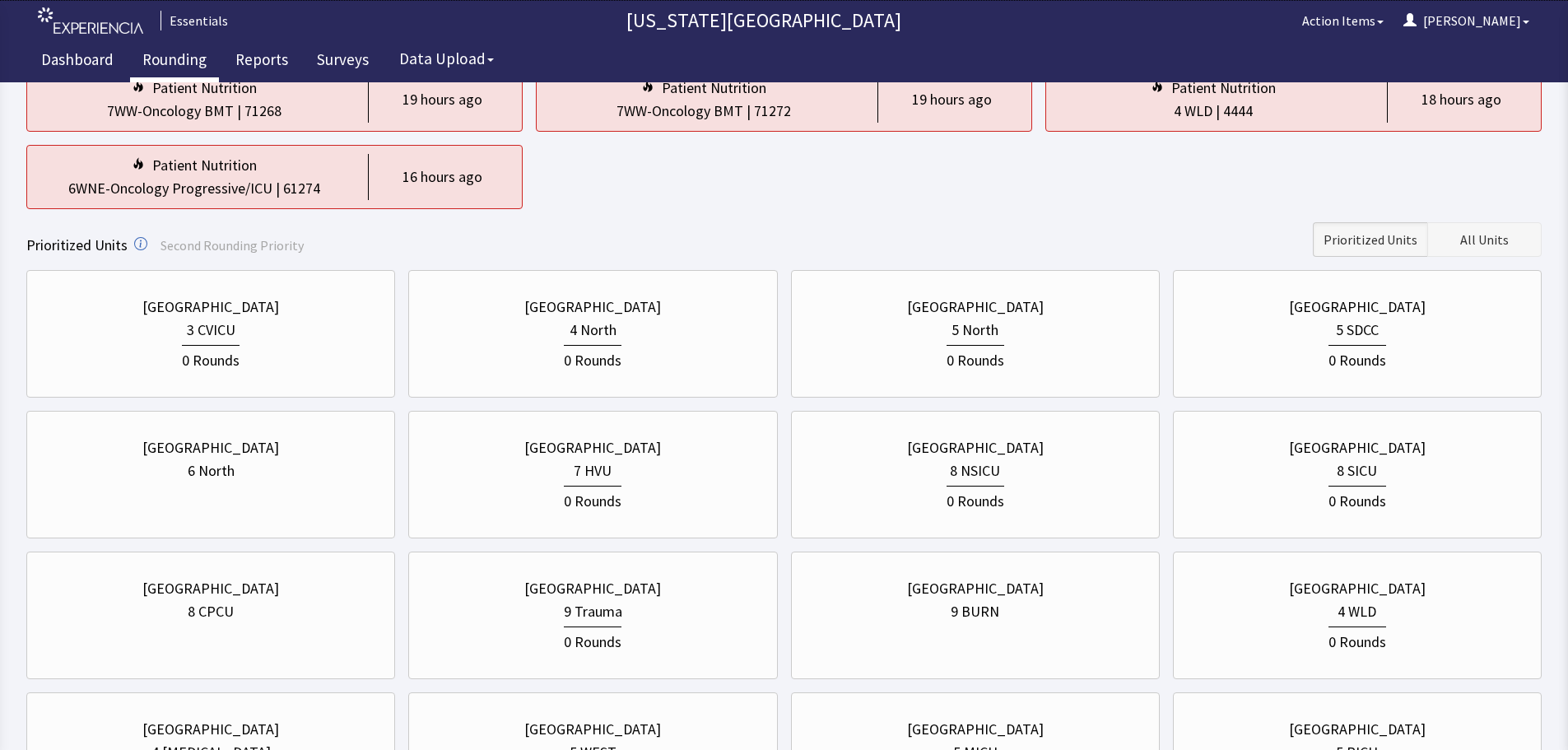
click at [1505, 224] on button "All Units" at bounding box center [1485, 239] width 114 height 34
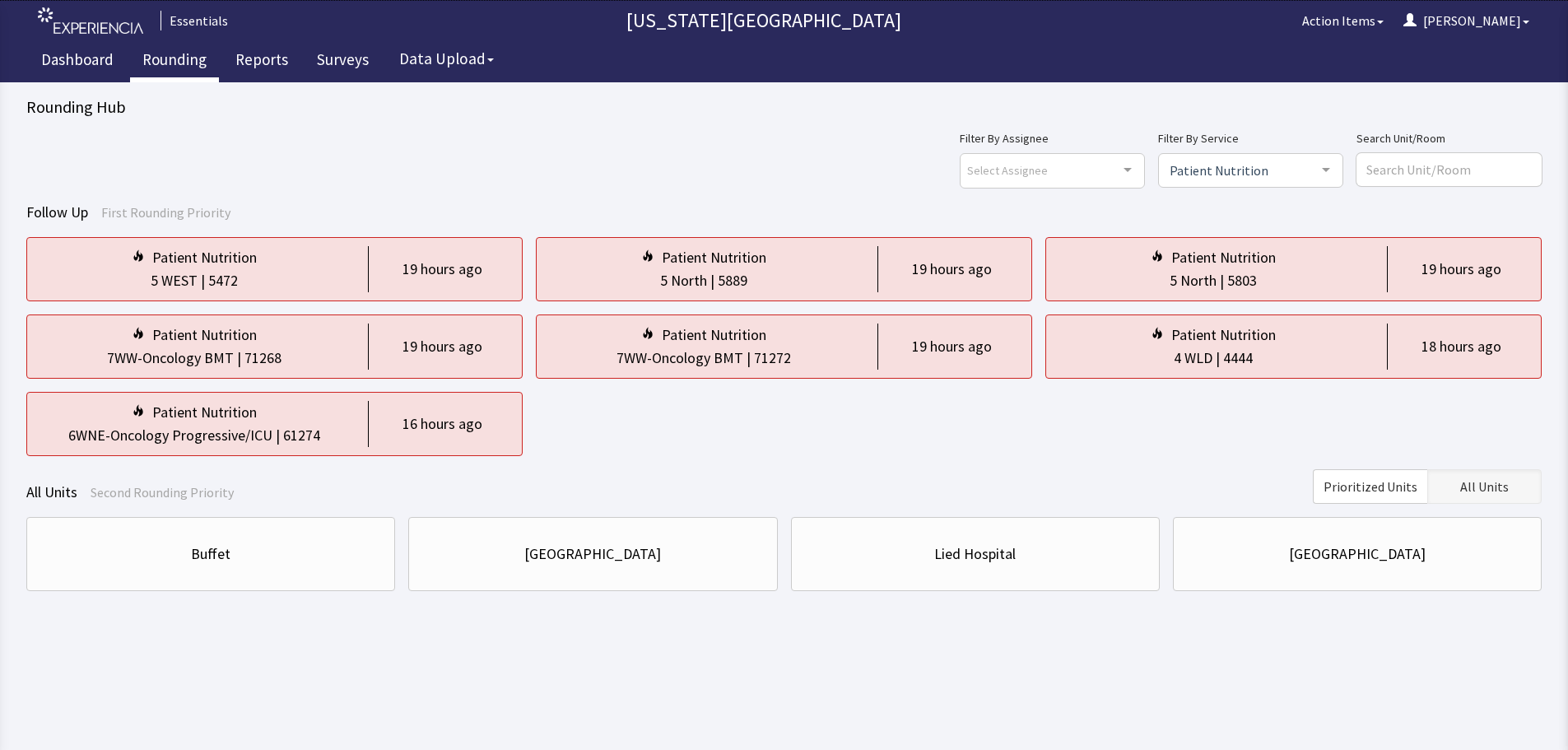
scroll to position [0, 0]
click at [1294, 569] on div "[GEOGRAPHIC_DATA]" at bounding box center [1367, 554] width 344 height 56
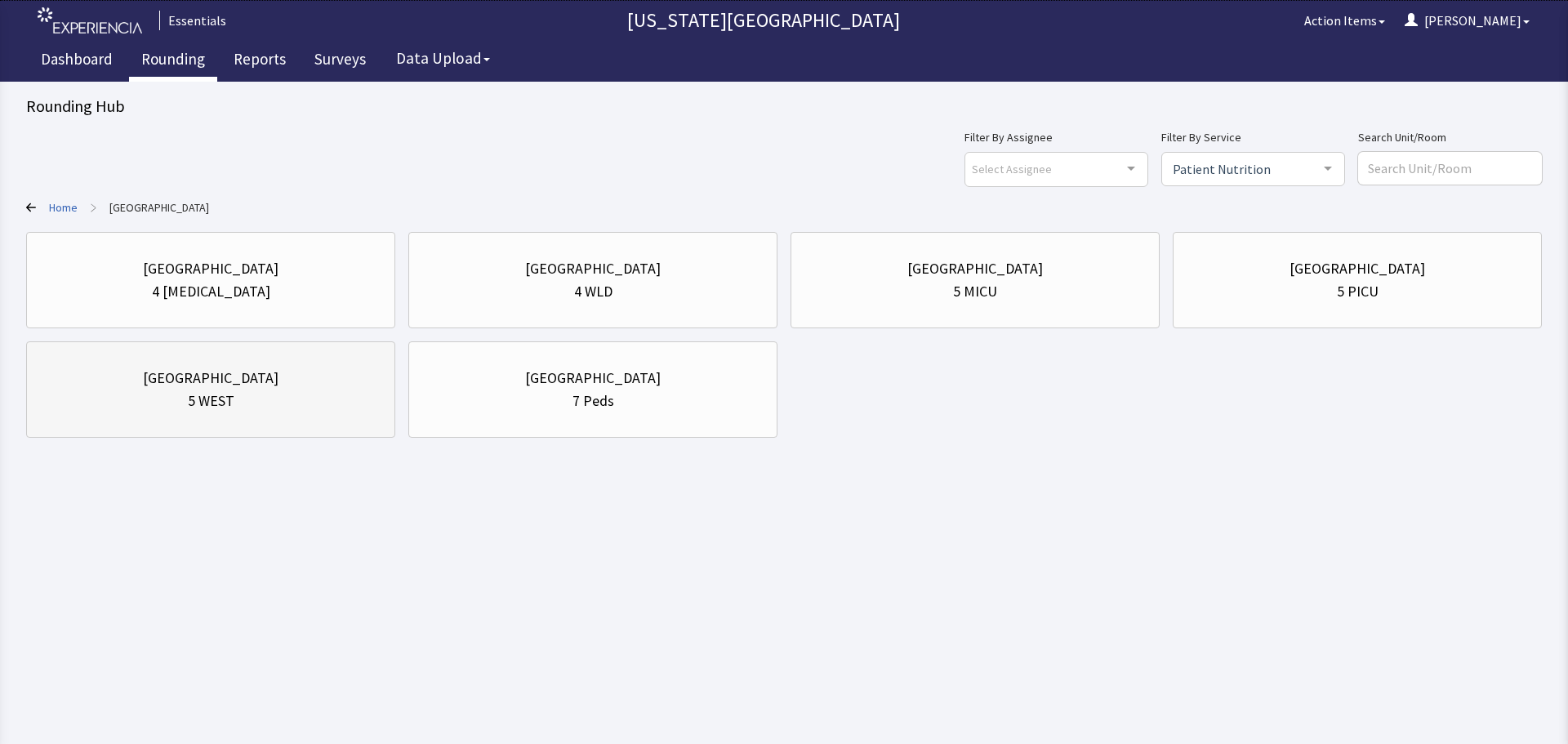
click at [173, 371] on div "[GEOGRAPHIC_DATA]" at bounding box center [211, 377] width 136 height 22
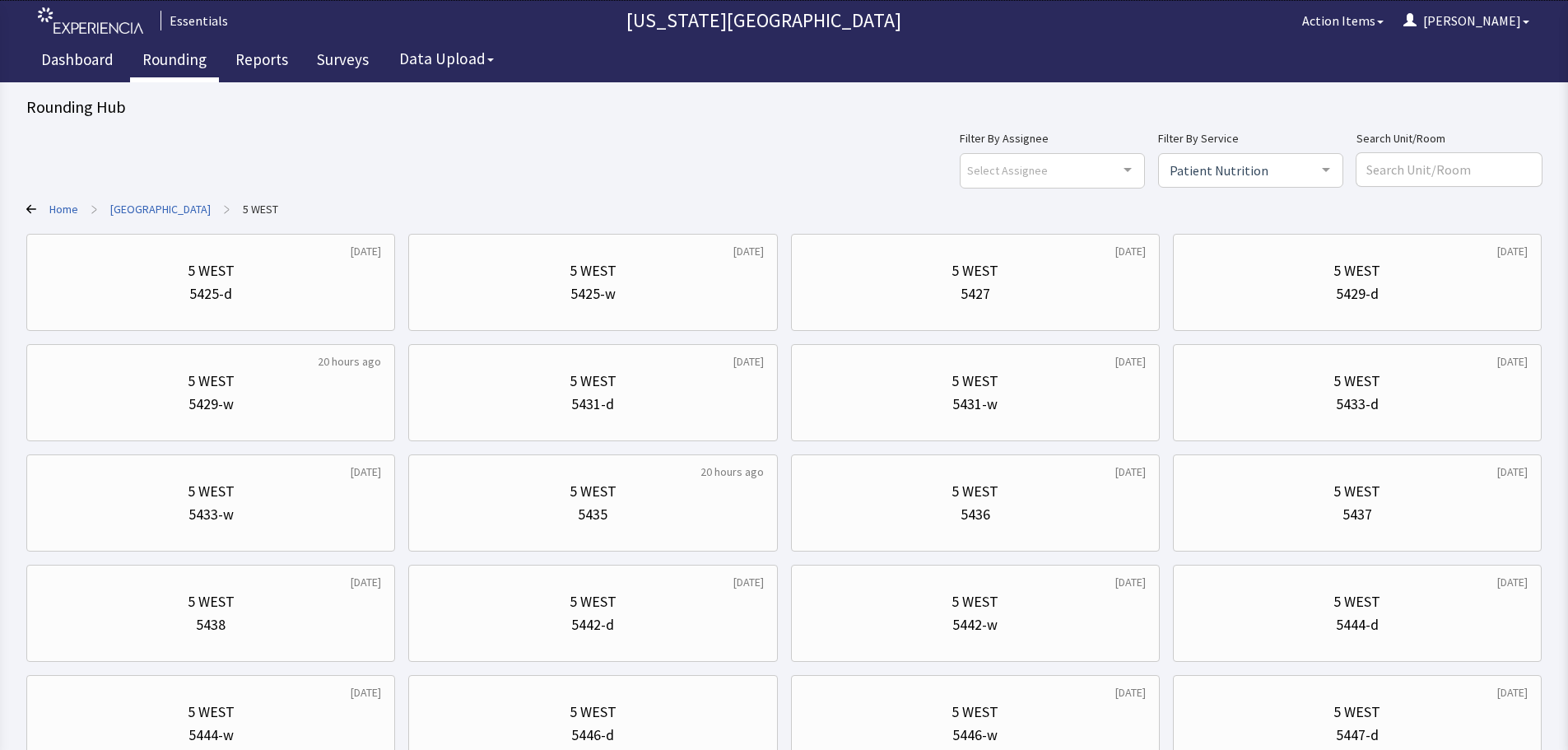
click at [1242, 159] on div "Patient Nutrition" at bounding box center [1251, 170] width 185 height 34
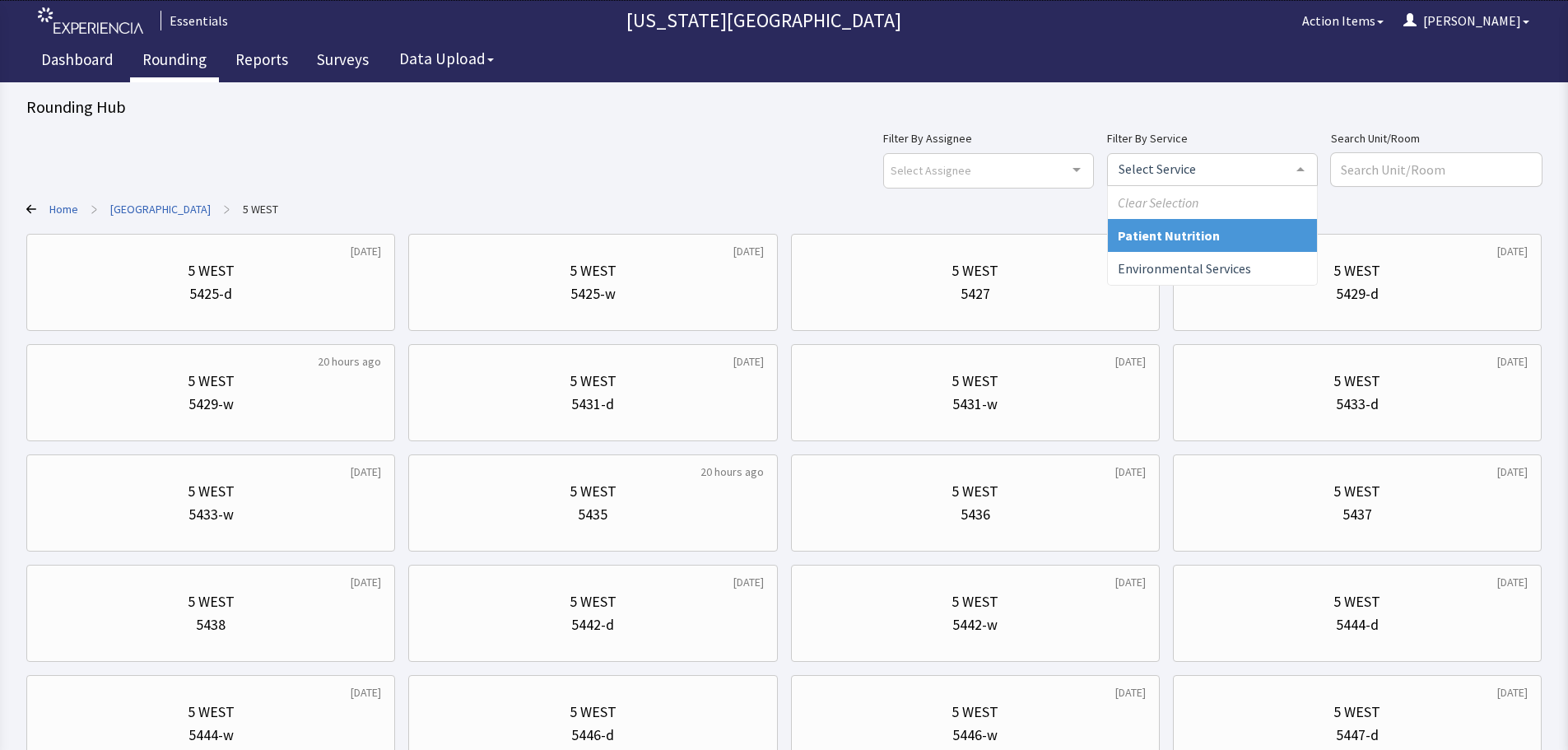
click at [1259, 241] on span "Patient Nutrition" at bounding box center [1212, 235] width 209 height 33
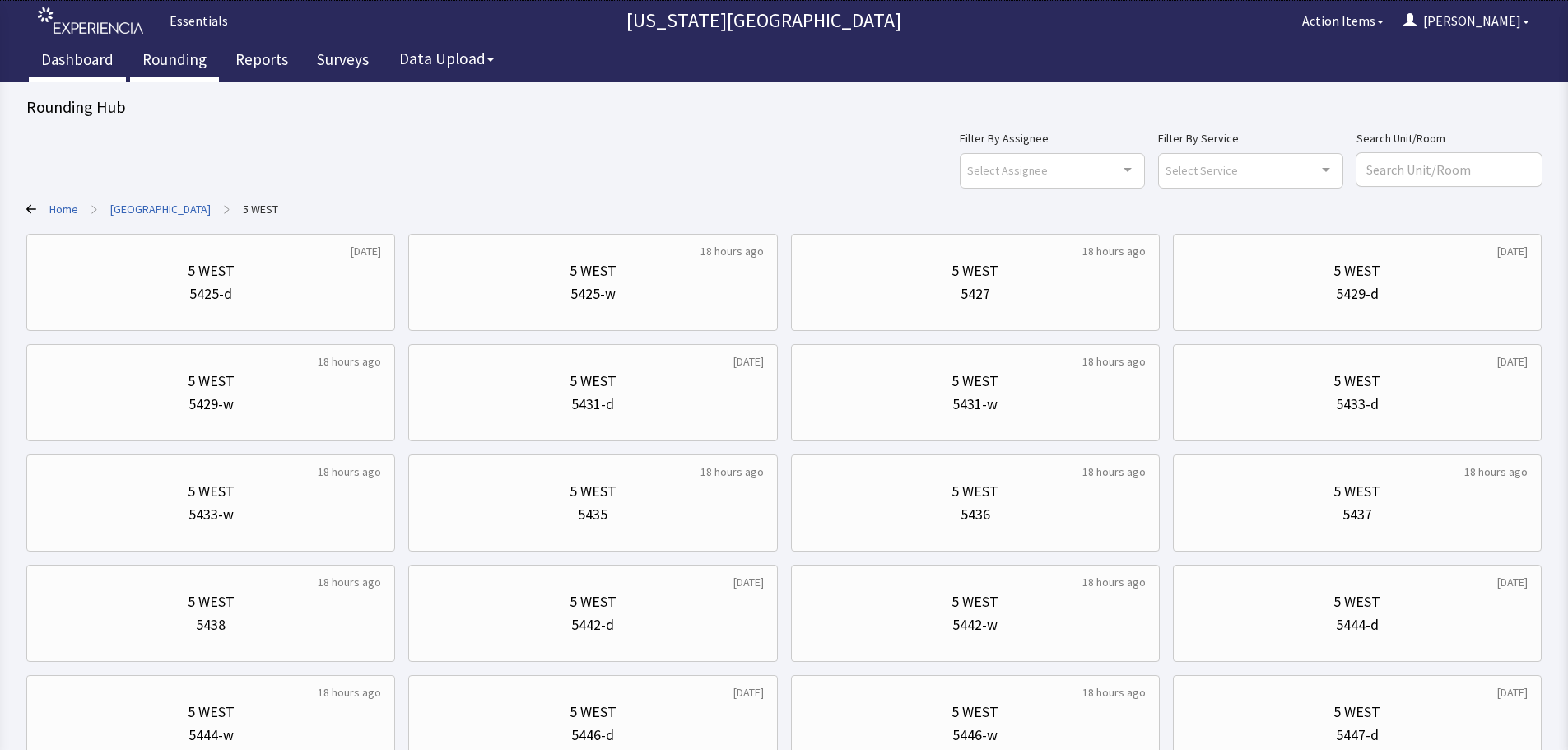
click at [92, 63] on link "Dashboard" at bounding box center [77, 61] width 97 height 41
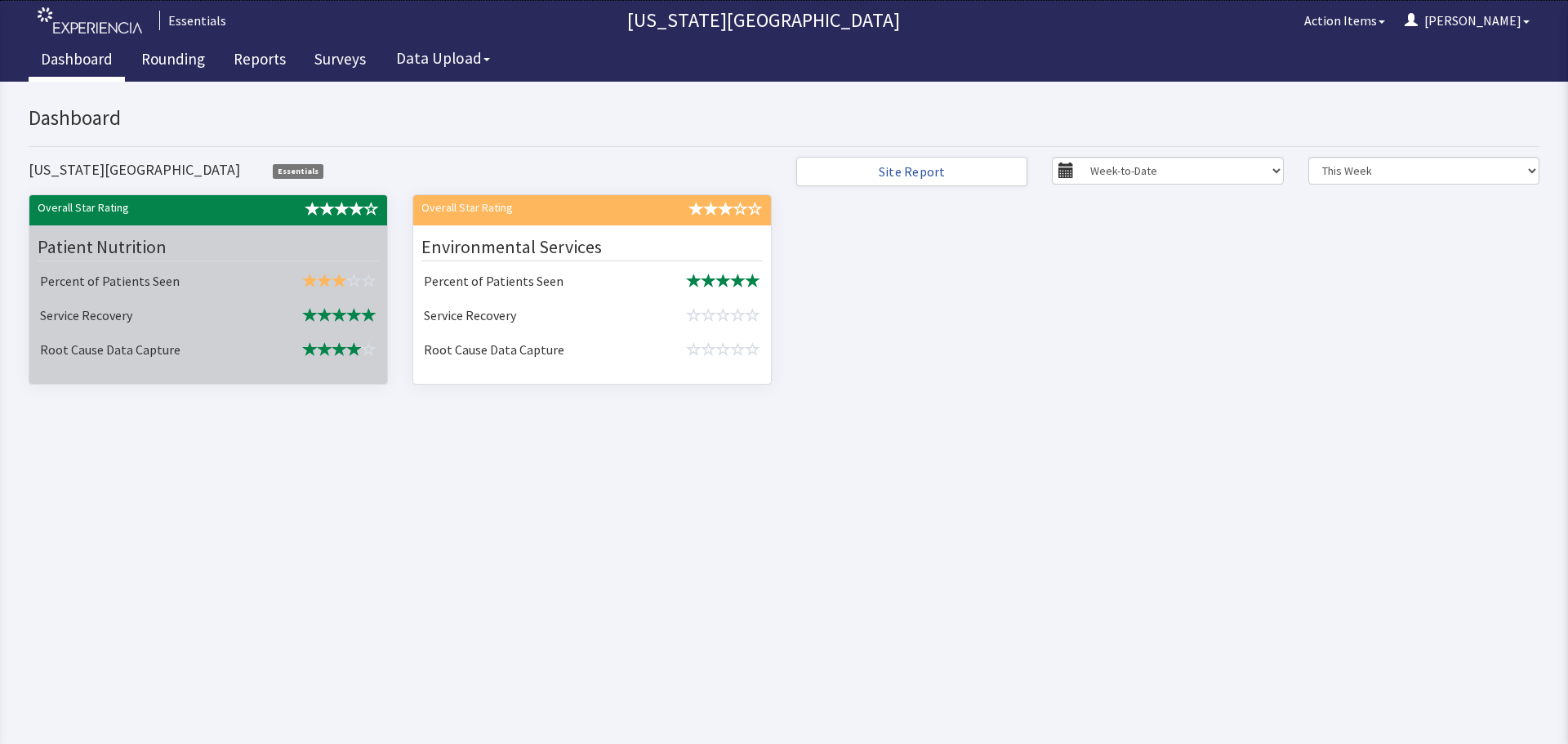
click at [323, 245] on div "Patient Nutrition" at bounding box center [208, 247] width 341 height 28
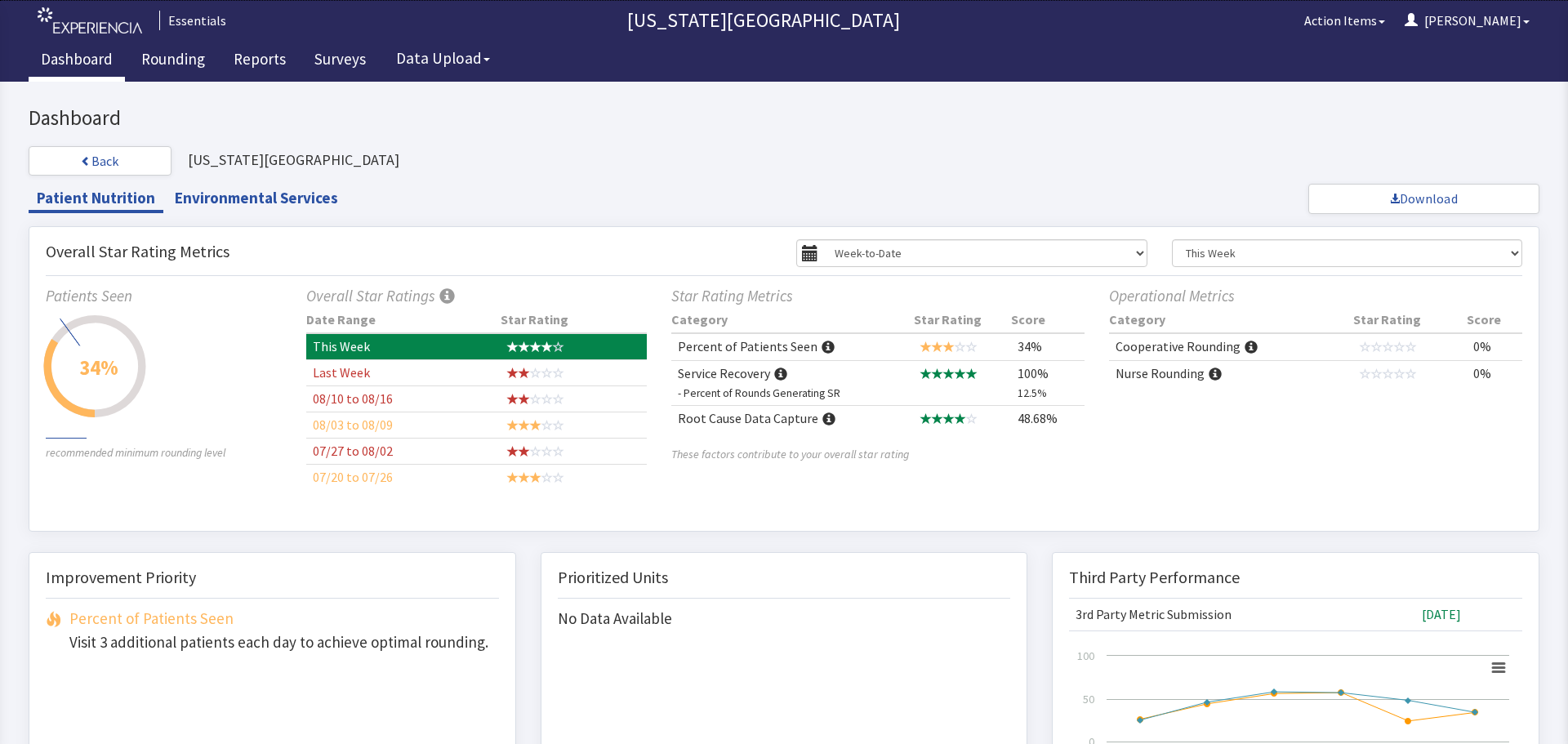
click at [87, 55] on link "Dashboard" at bounding box center [77, 60] width 96 height 40
